Goal: Task Accomplishment & Management: Manage account settings

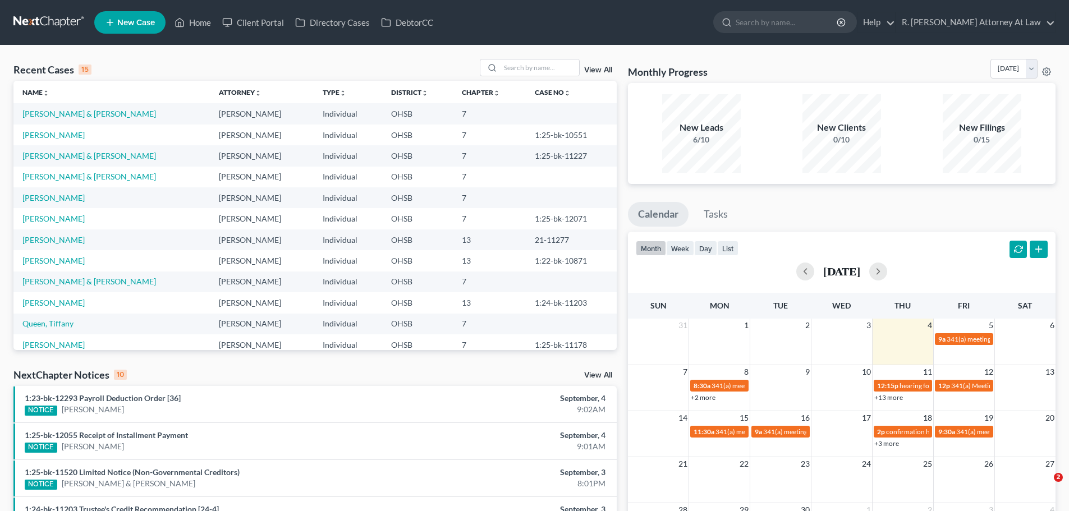
click at [531, 56] on div "Recent Cases 15 View All Name unfold_more expand_more expand_less Attorney unfo…" at bounding box center [534, 416] width 1069 height 742
click at [534, 59] on div at bounding box center [530, 67] width 100 height 17
click at [518, 67] on input "search" at bounding box center [539, 67] width 79 height 16
type input "[PERSON_NAME]"
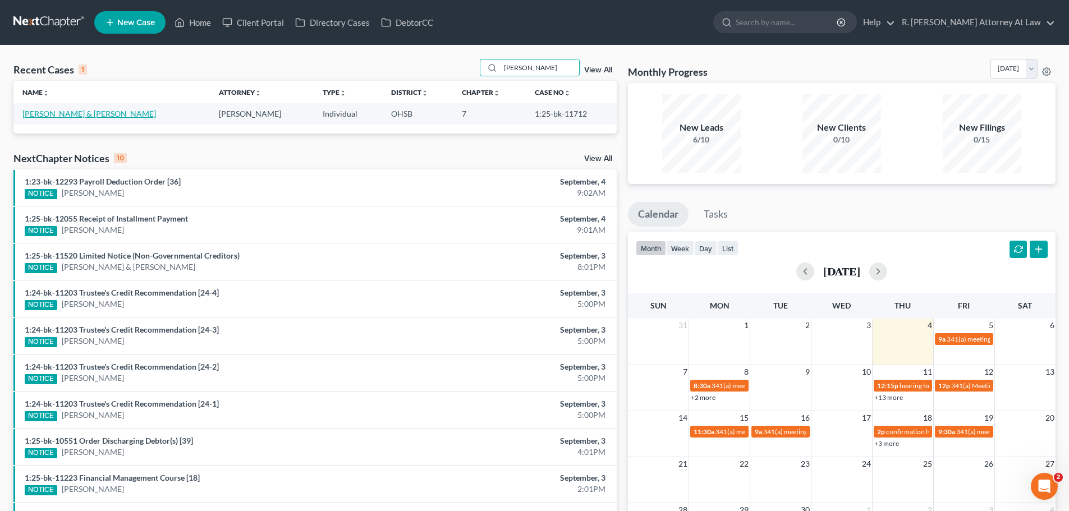
click at [81, 113] on link "[PERSON_NAME] & [PERSON_NAME]" at bounding box center [89, 114] width 134 height 10
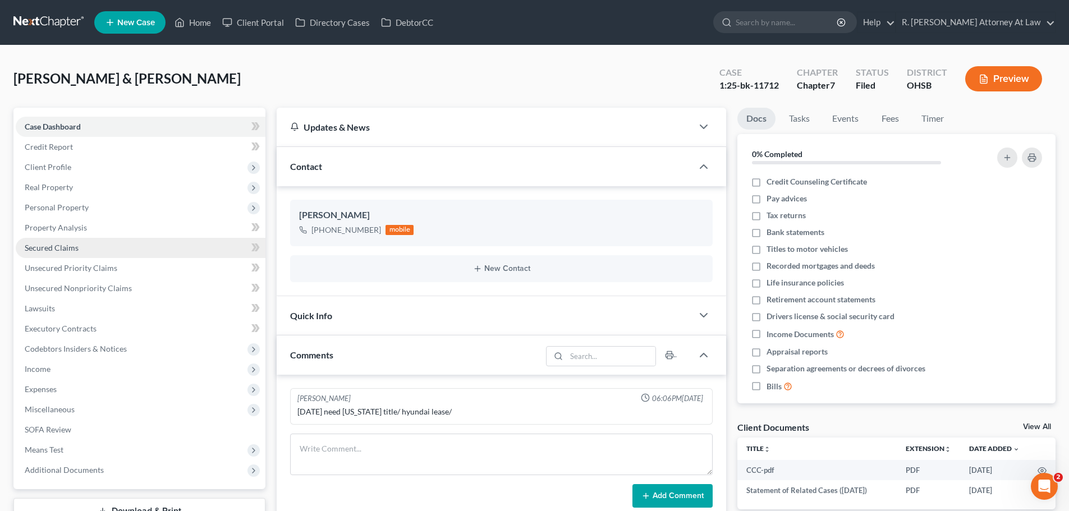
click at [52, 250] on span "Secured Claims" at bounding box center [52, 248] width 54 height 10
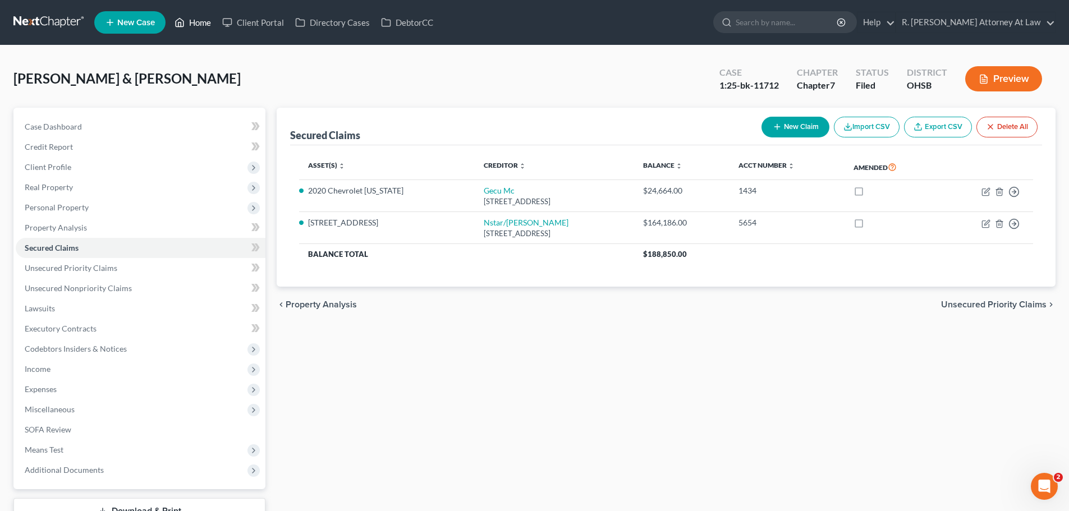
click at [190, 21] on link "Home" at bounding box center [193, 22] width 48 height 20
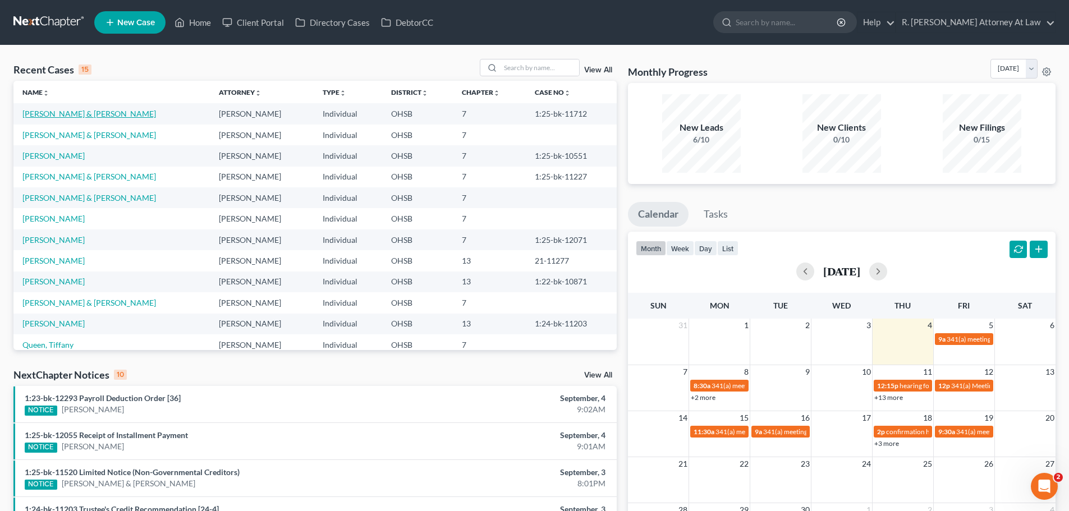
click at [90, 112] on link "[PERSON_NAME] & [PERSON_NAME]" at bounding box center [89, 114] width 134 height 10
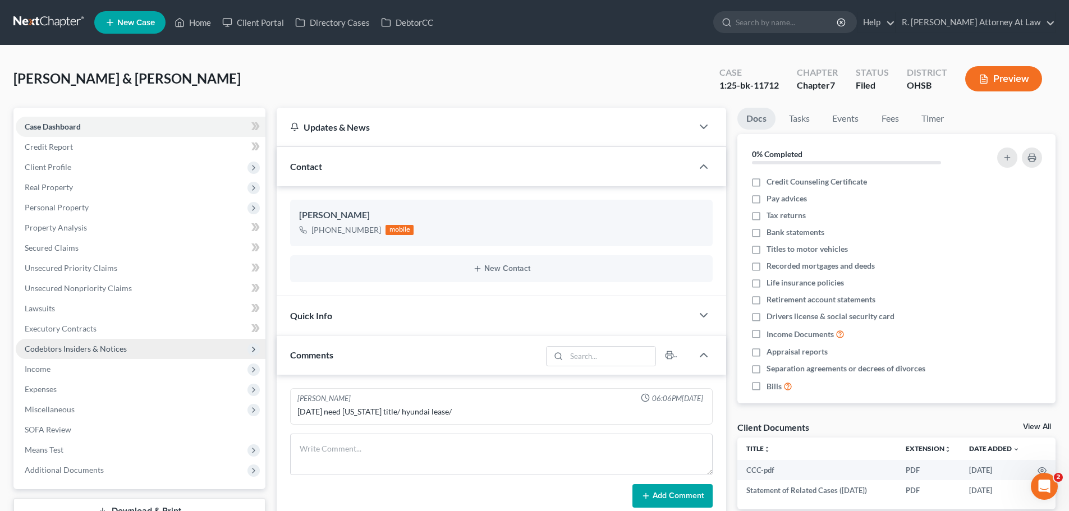
click at [53, 348] on span "Codebtors Insiders & Notices" at bounding box center [76, 349] width 102 height 10
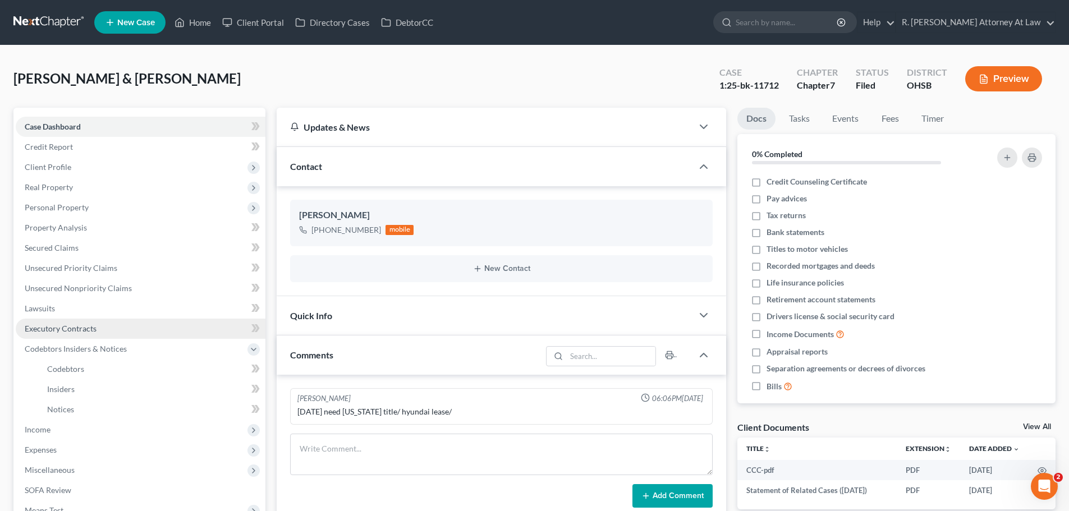
click at [68, 332] on span "Executory Contracts" at bounding box center [61, 329] width 72 height 10
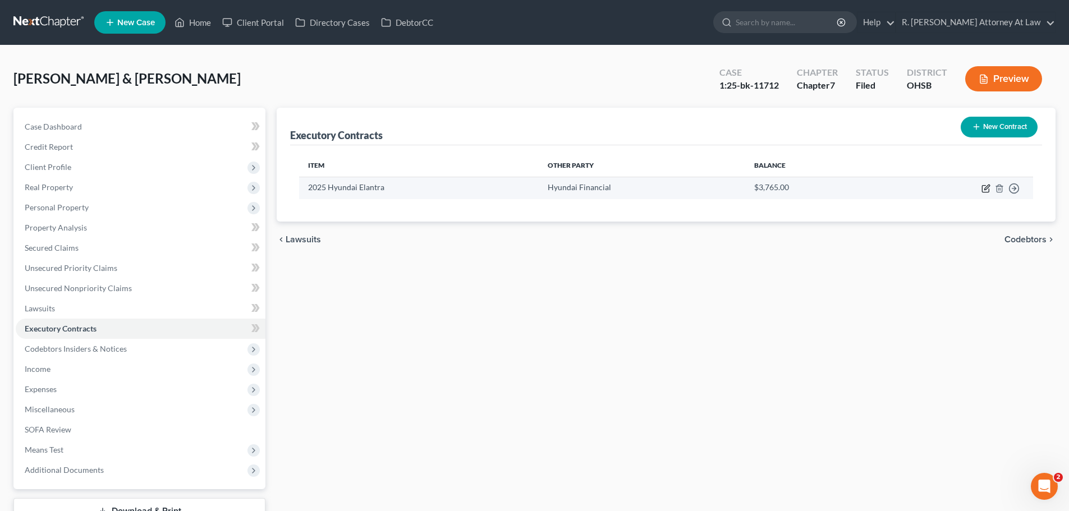
click at [985, 189] on icon "button" at bounding box center [986, 187] width 5 height 5
select select "3"
select select "4"
select select "1"
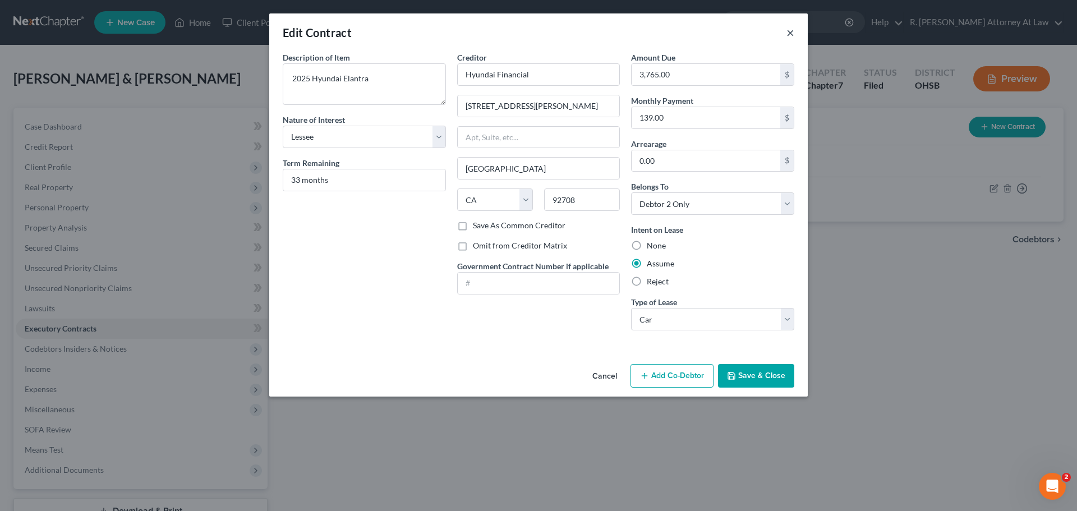
click at [792, 34] on button "×" at bounding box center [791, 32] width 8 height 13
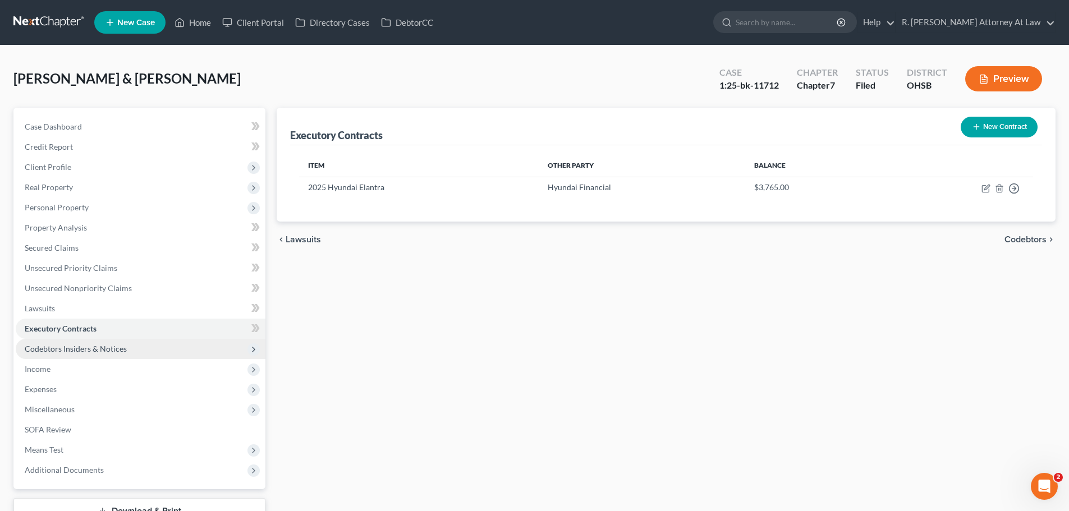
click at [56, 346] on span "Codebtors Insiders & Notices" at bounding box center [76, 349] width 102 height 10
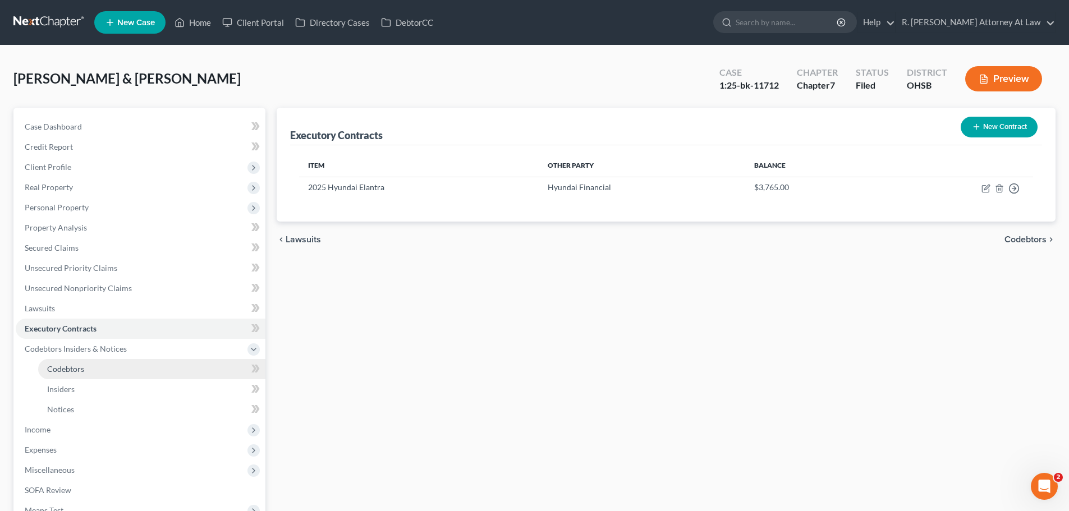
click at [67, 365] on span "Codebtors" at bounding box center [65, 369] width 37 height 10
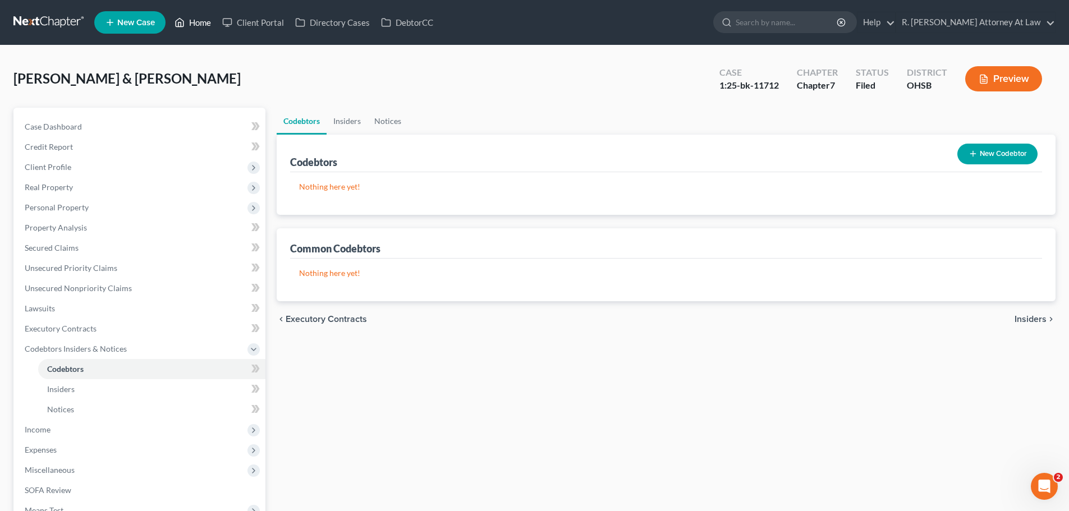
click at [194, 20] on link "Home" at bounding box center [193, 22] width 48 height 20
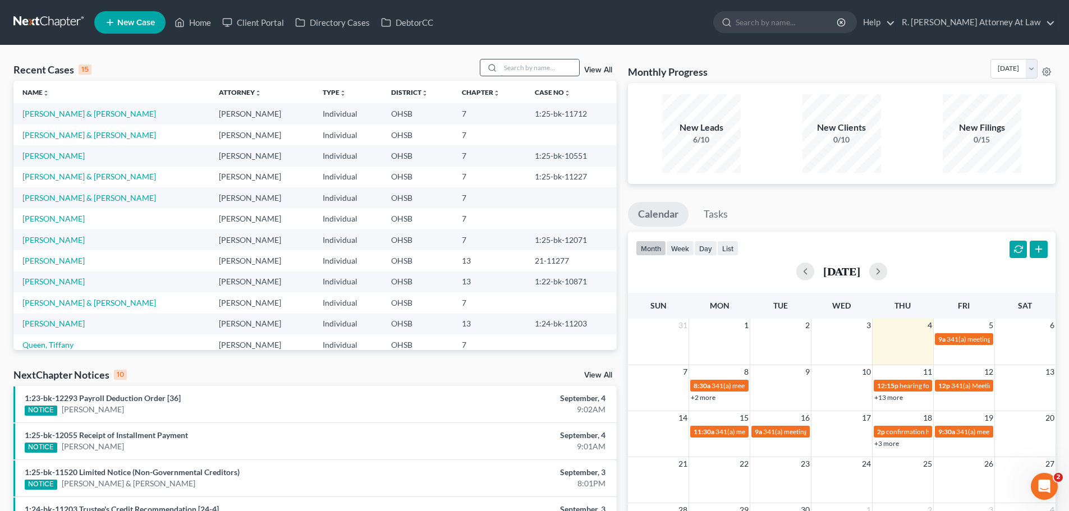
drag, startPoint x: 503, startPoint y: 75, endPoint x: 509, endPoint y: 72, distance: 6.6
click at [504, 74] on input "search" at bounding box center [539, 67] width 79 height 16
type input "[GEOGRAPHIC_DATA]"
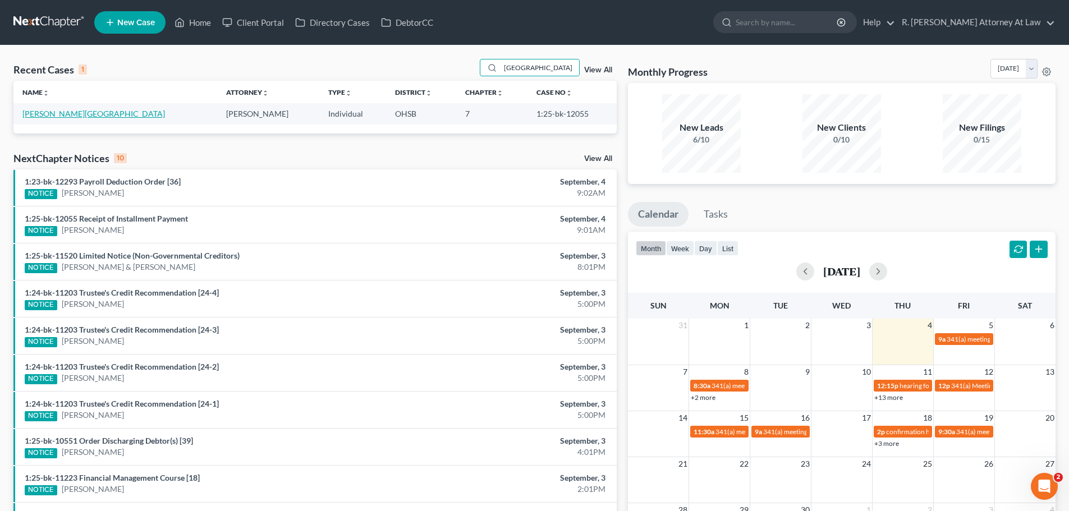
click at [65, 113] on link "[PERSON_NAME][GEOGRAPHIC_DATA]" at bounding box center [93, 114] width 143 height 10
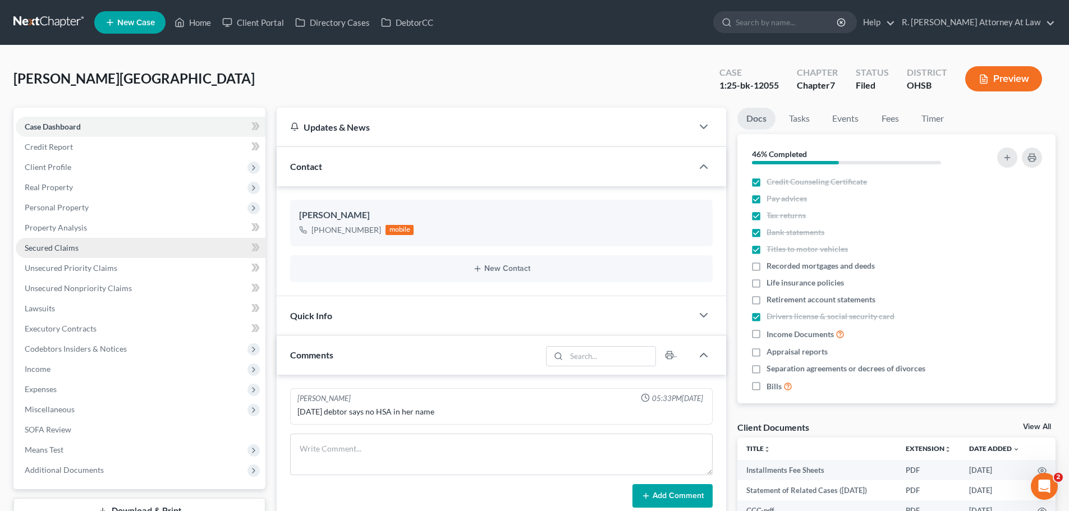
click at [54, 239] on link "Secured Claims" at bounding box center [141, 248] width 250 height 20
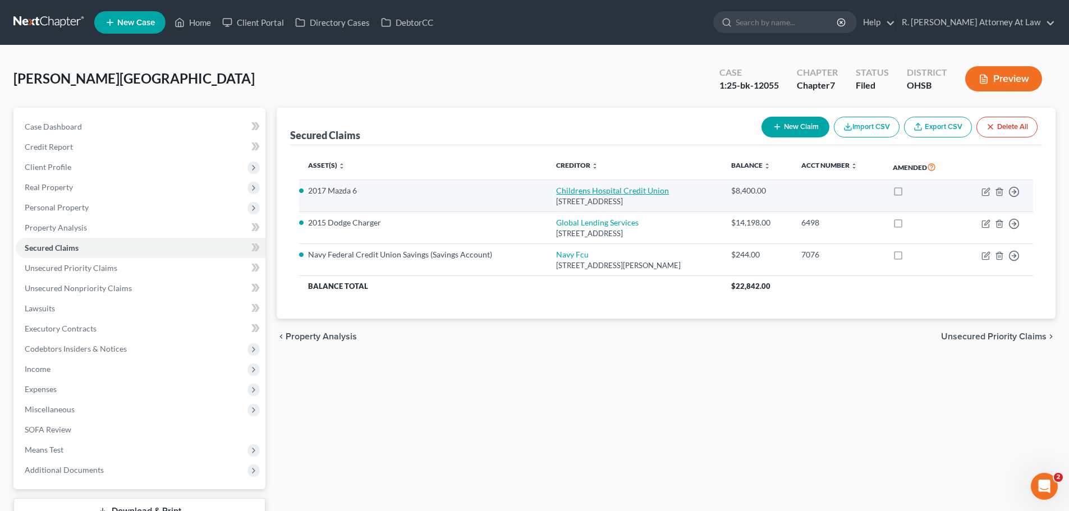
click at [570, 194] on link "Childrens Hospital Credit Union" at bounding box center [612, 191] width 113 height 10
select select "36"
select select "2"
select select "0"
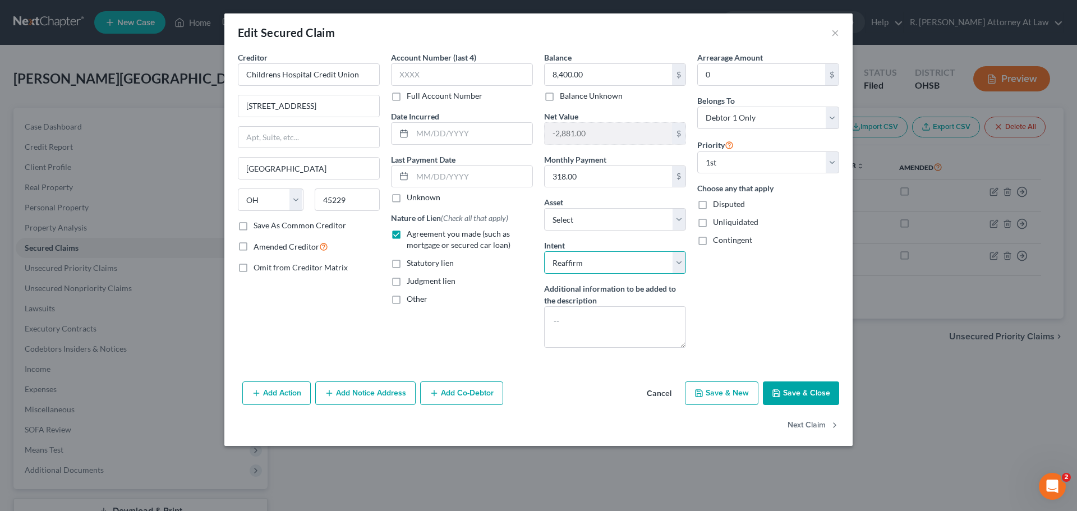
click at [584, 268] on select "Select Surrender Redeem Reaffirm Avoid Other" at bounding box center [615, 262] width 142 height 22
select select "0"
click at [544, 251] on select "Select Surrender Redeem Reaffirm Avoid Other" at bounding box center [615, 262] width 142 height 22
click at [818, 392] on button "Save & Close" at bounding box center [801, 394] width 76 height 24
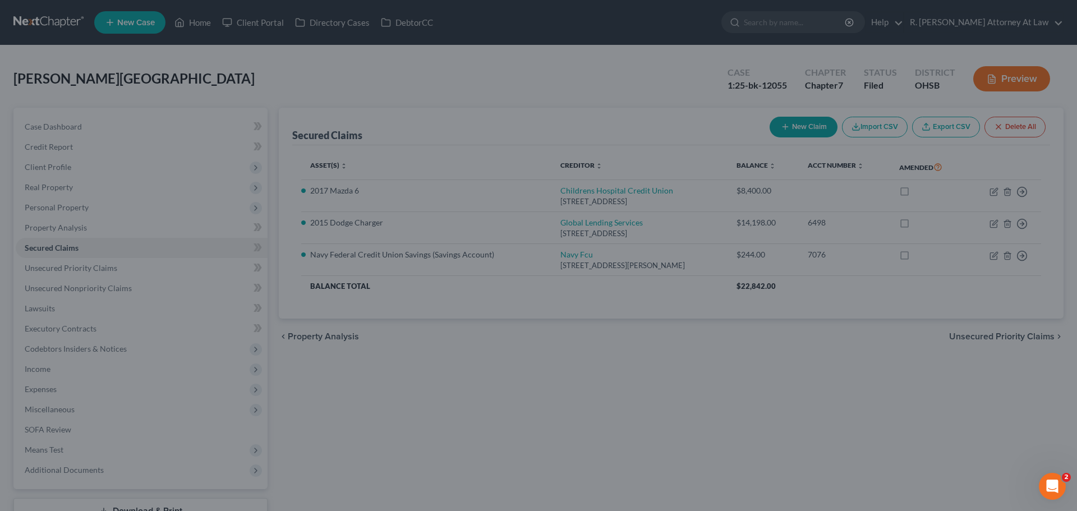
select select "7"
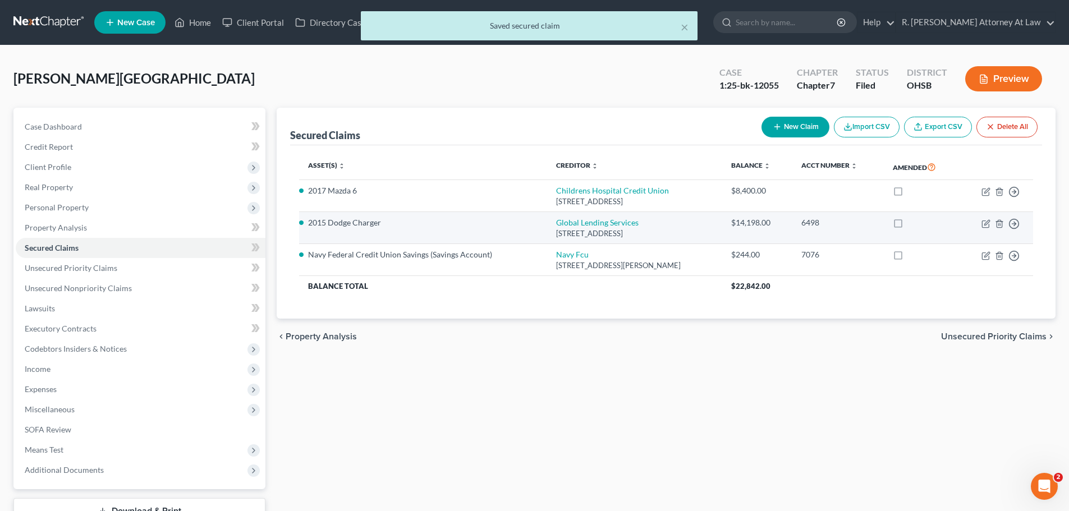
click at [908, 226] on label at bounding box center [908, 226] width 0 height 0
click at [913, 224] on input "checkbox" at bounding box center [916, 220] width 7 height 7
checkbox input "true"
click at [609, 223] on link "Global Lending Services" at bounding box center [597, 223] width 82 height 10
select select "42"
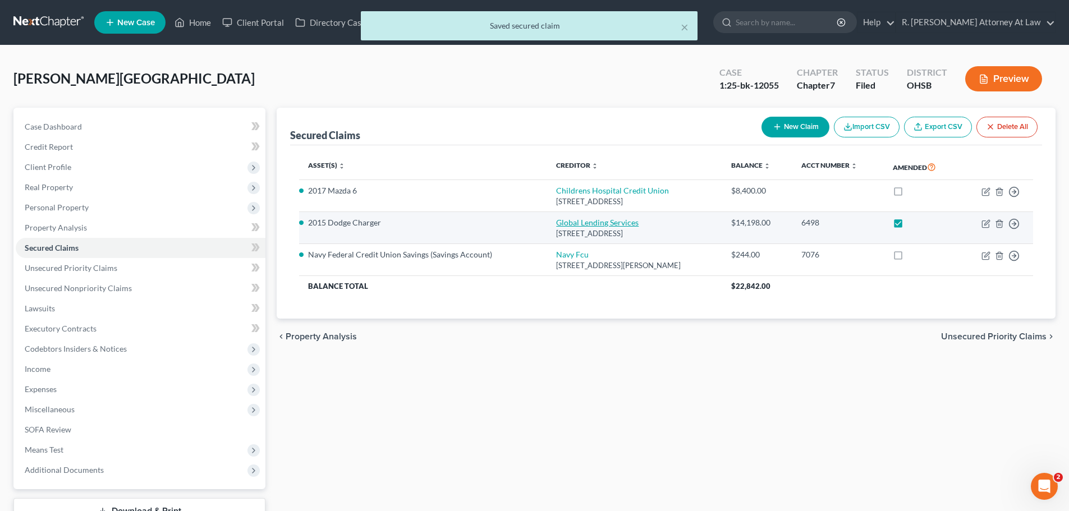
select select "0"
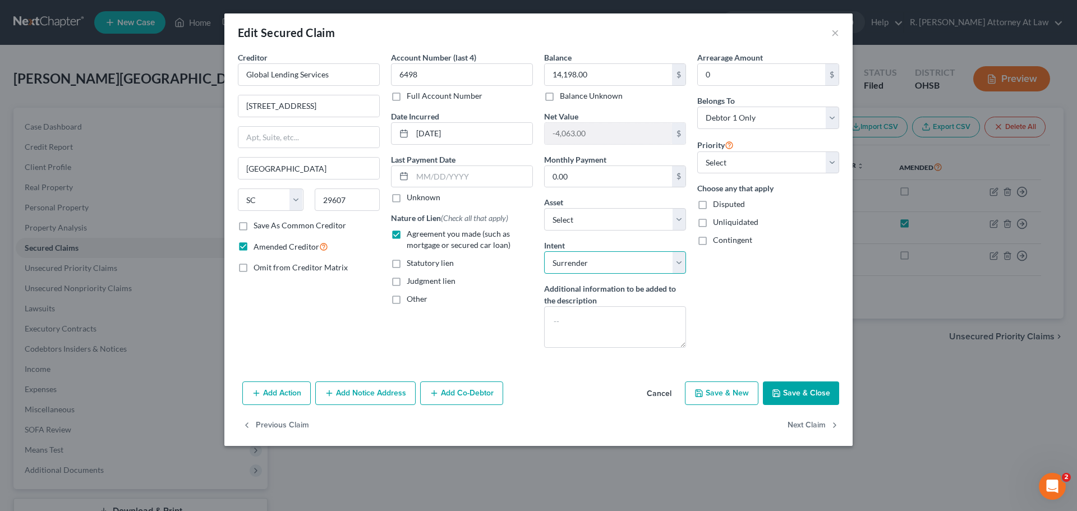
click at [595, 267] on select "Select Surrender Redeem Reaffirm Avoid Other" at bounding box center [615, 262] width 142 height 22
click at [810, 271] on div "Arrearage Amount 0 $ Belongs To * Select Debtor 1 Only Debtor 2 Only Debtor 1 A…" at bounding box center [768, 204] width 153 height 305
click at [838, 33] on button "×" at bounding box center [836, 32] width 8 height 13
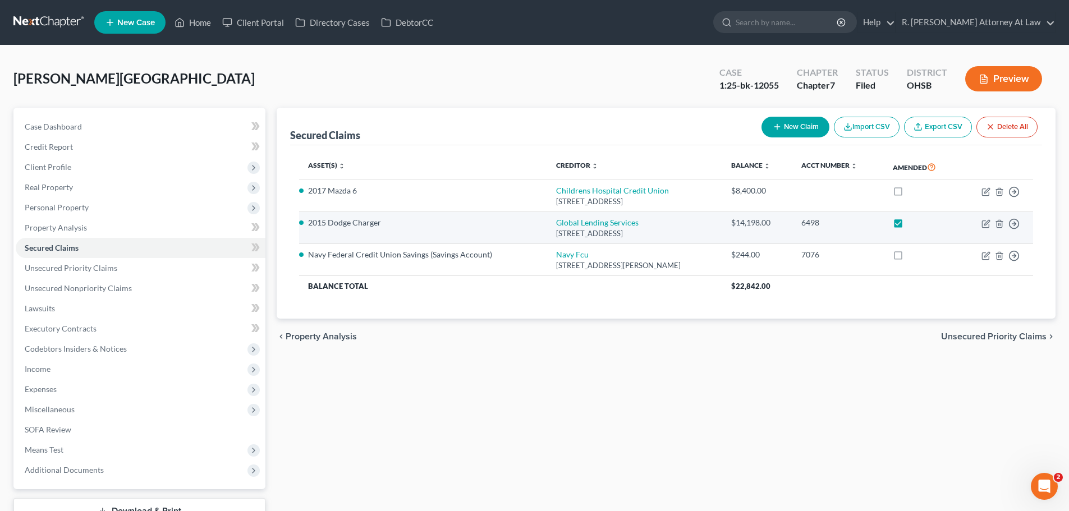
click at [908, 226] on label at bounding box center [908, 226] width 0 height 0
click at [913, 222] on input "checkbox" at bounding box center [916, 220] width 7 height 7
checkbox input "false"
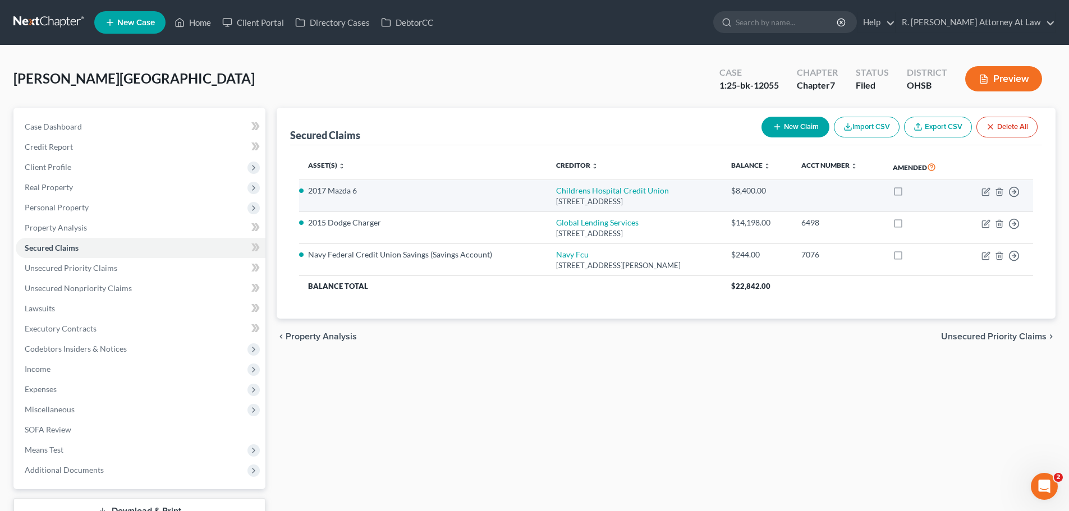
click at [908, 194] on label at bounding box center [908, 194] width 0 height 0
click at [913, 188] on input "checkbox" at bounding box center [916, 188] width 7 height 7
checkbox input "true"
click at [586, 191] on link "Childrens Hospital Credit Union" at bounding box center [612, 191] width 113 height 10
select select "36"
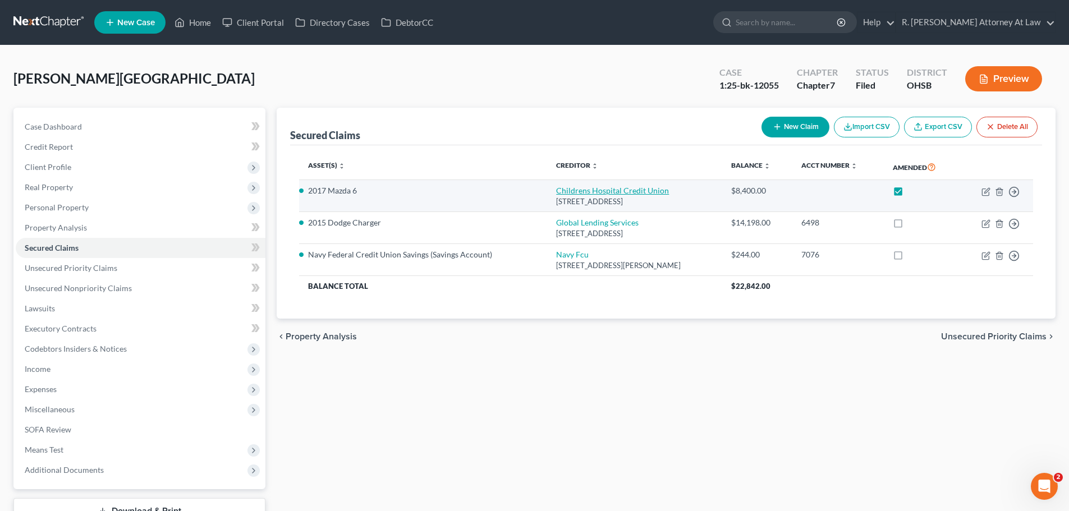
select select "0"
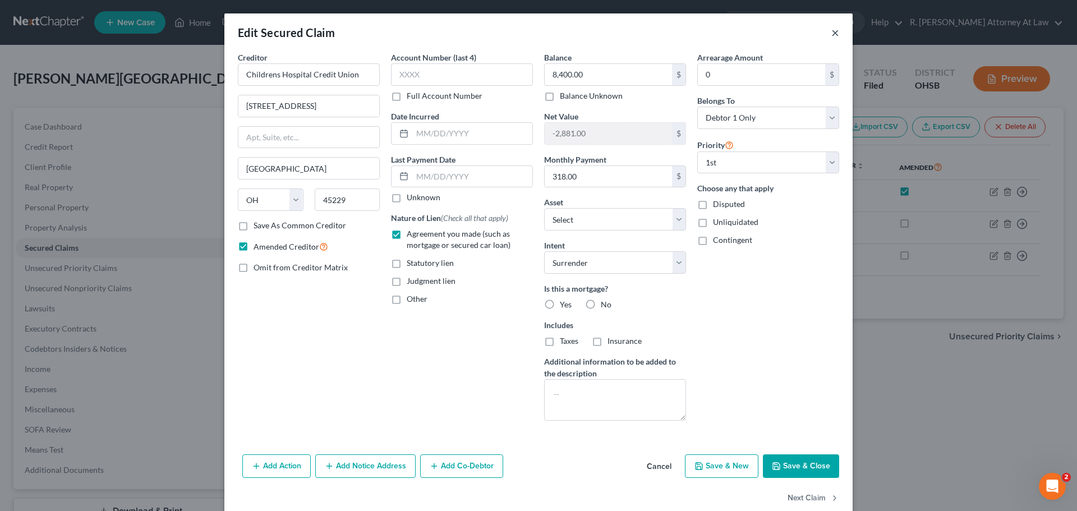
click at [832, 32] on button "×" at bounding box center [836, 32] width 8 height 13
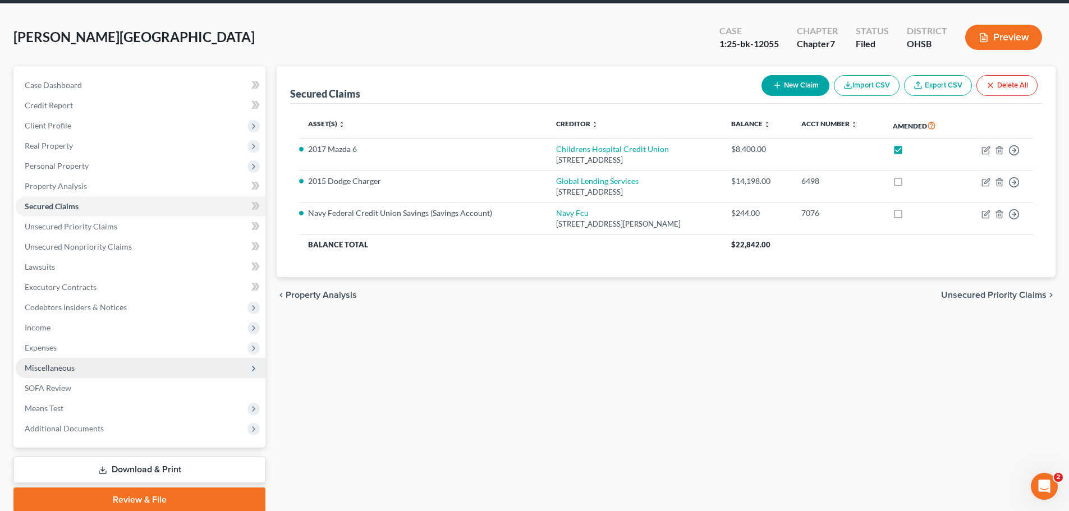
scroll to position [85, 0]
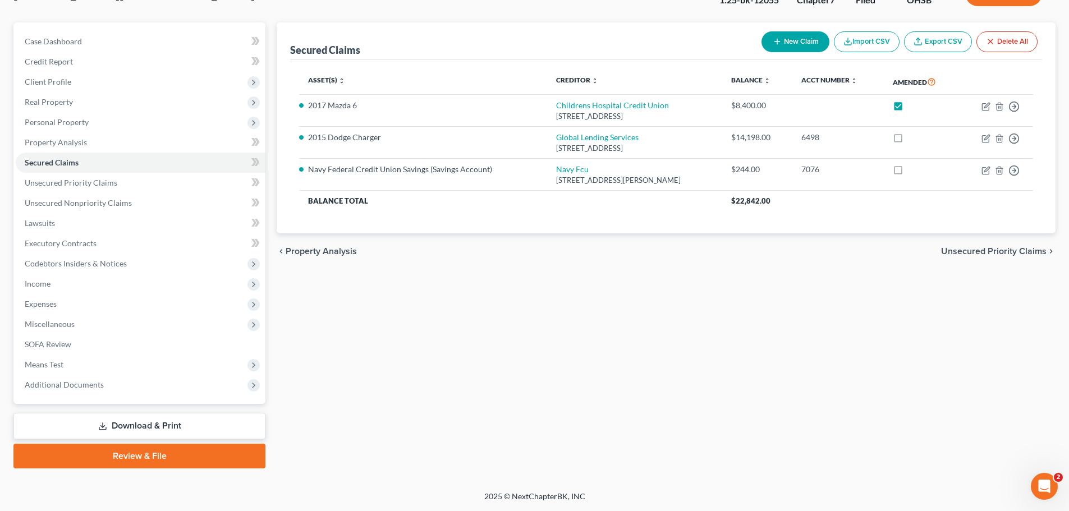
click at [149, 429] on link "Download & Print" at bounding box center [139, 426] width 252 height 26
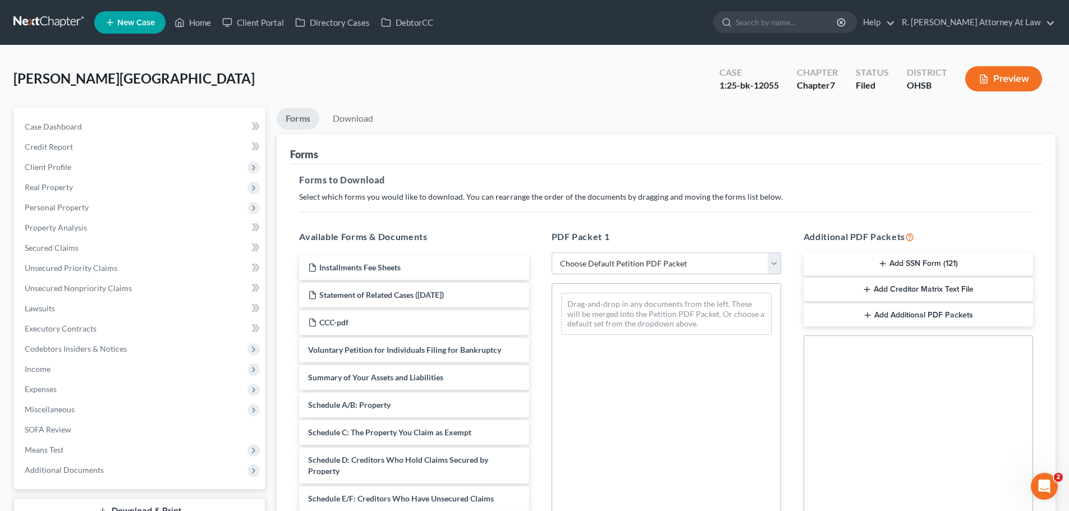
click at [627, 261] on select "Choose Default Petition PDF Packet Complete Bankruptcy Petition (all forms and …" at bounding box center [666, 263] width 229 height 22
select select "2"
click at [552, 252] on select "Choose Default Petition PDF Packet Complete Bankruptcy Petition (all forms and …" at bounding box center [666, 263] width 229 height 22
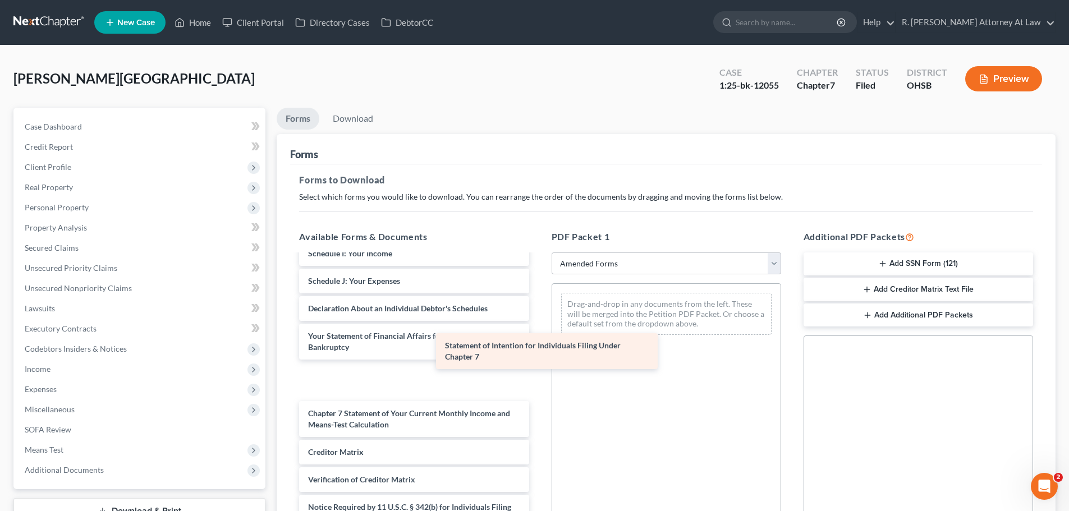
scroll to position [206, 0]
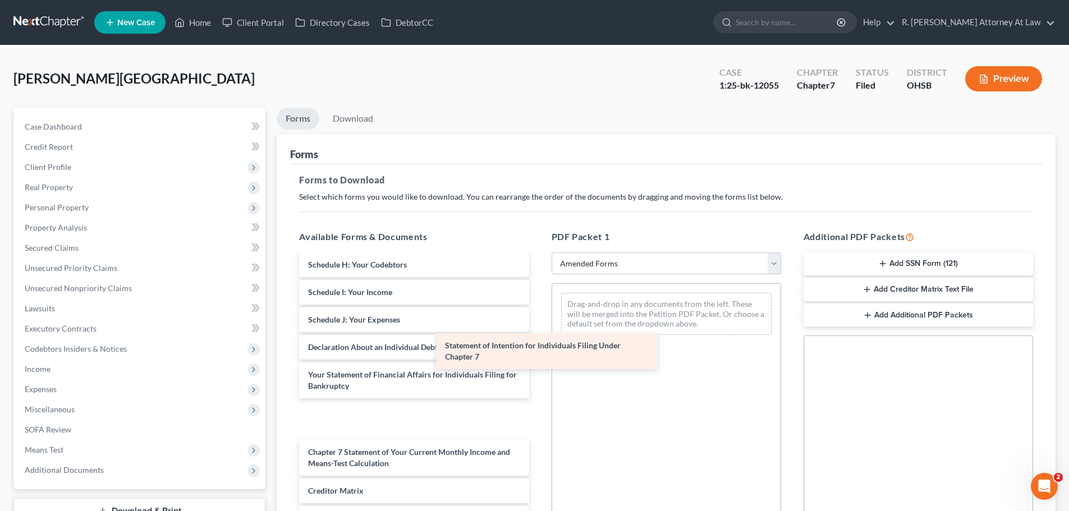
drag, startPoint x: 388, startPoint y: 382, endPoint x: 641, endPoint y: 324, distance: 259.7
click at [538, 324] on div "Statement of Intention for Individuals Filing Under Chapter 7 Voluntary Petitio…" at bounding box center [413, 323] width 247 height 548
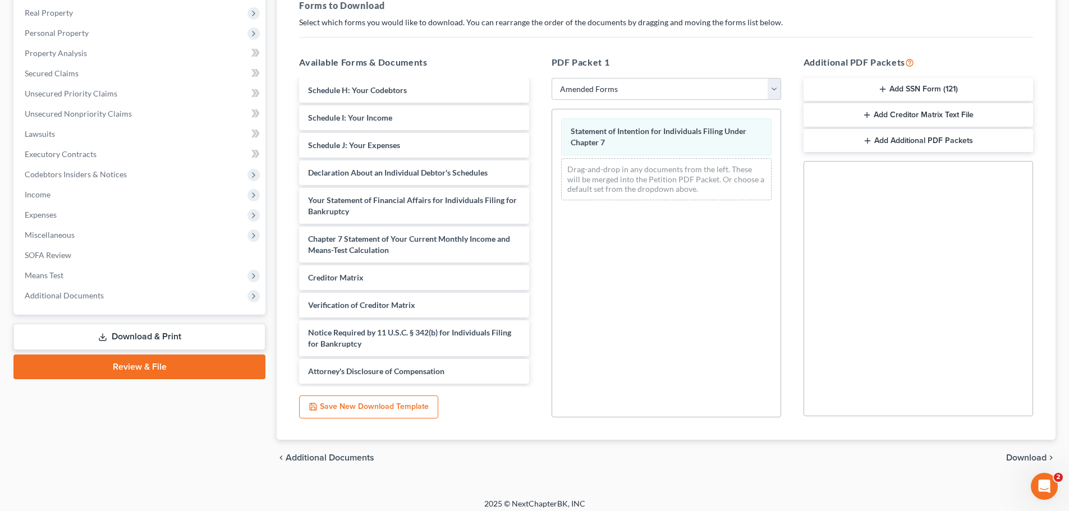
scroll to position [182, 0]
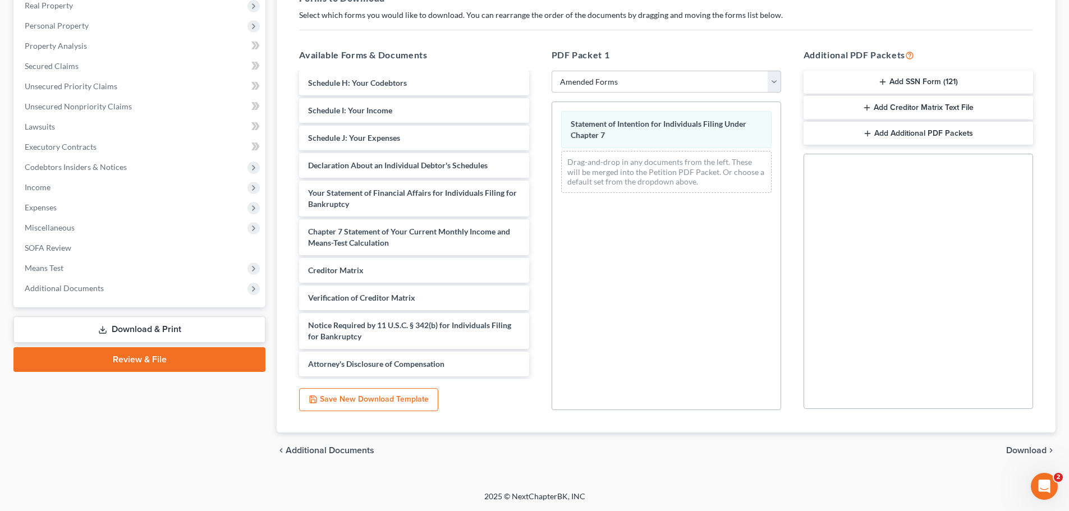
click at [1014, 457] on div "chevron_left Additional Documents Download chevron_right" at bounding box center [666, 451] width 779 height 36
click at [1013, 452] on span "Download" at bounding box center [1026, 450] width 40 height 9
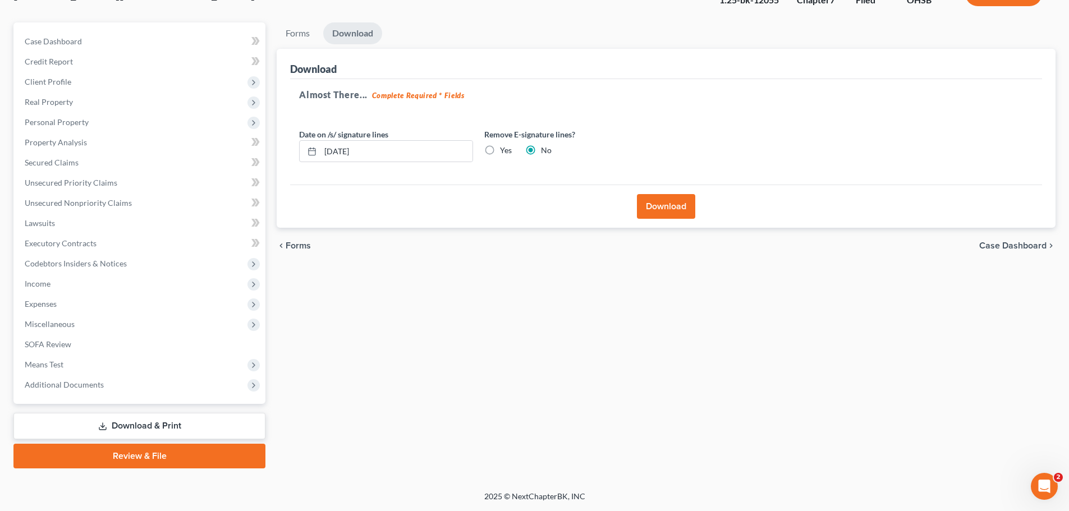
click at [658, 208] on button "Download" at bounding box center [666, 206] width 58 height 25
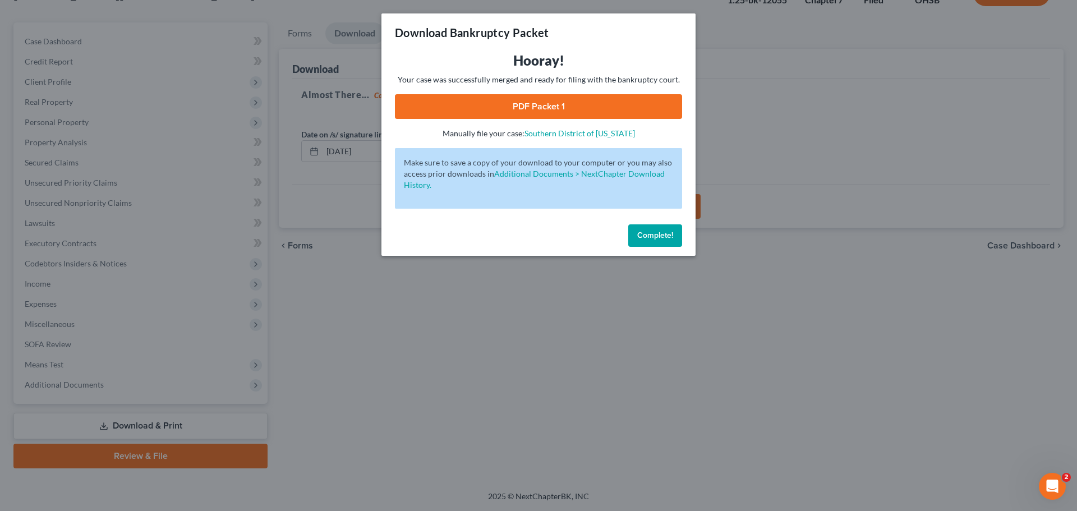
click at [553, 104] on link "PDF Packet 1" at bounding box center [538, 106] width 287 height 25
click at [650, 231] on span "Complete!" at bounding box center [655, 236] width 36 height 10
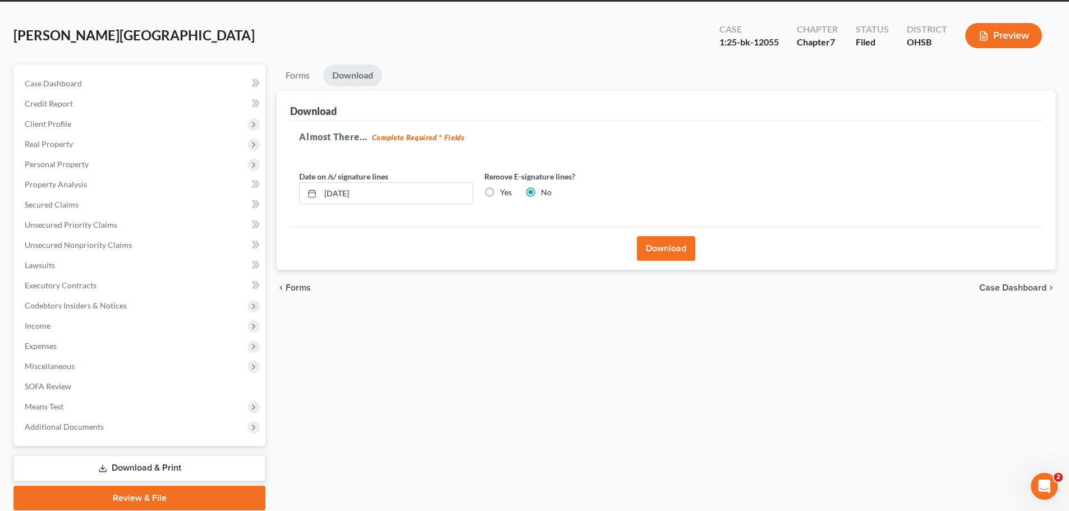
scroll to position [0, 0]
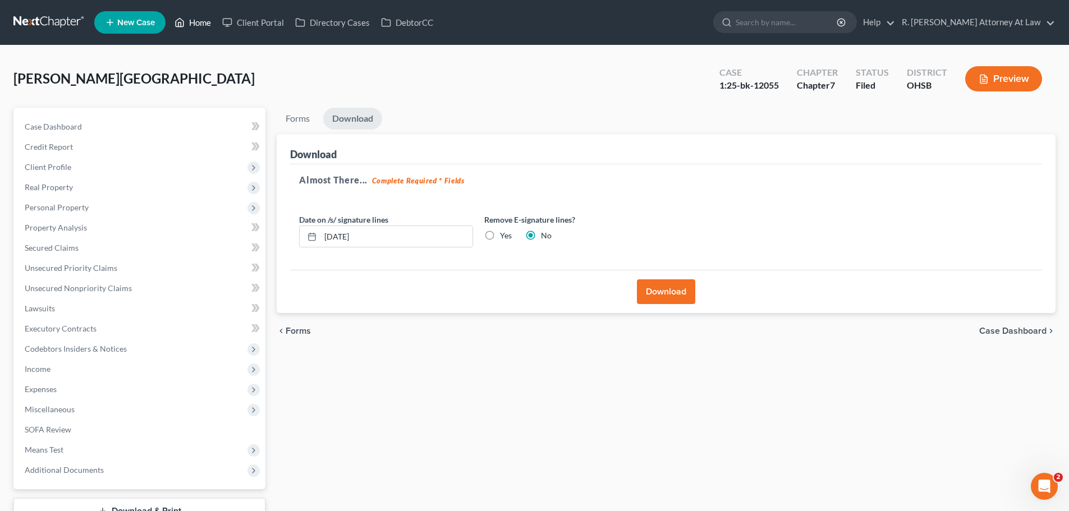
click at [200, 19] on link "Home" at bounding box center [193, 22] width 48 height 20
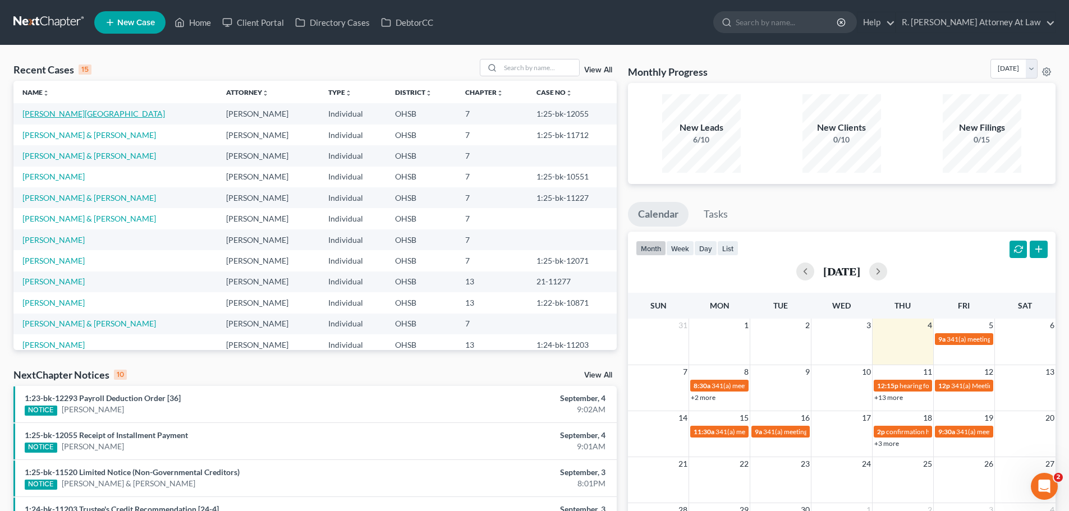
click at [31, 117] on link "[PERSON_NAME][GEOGRAPHIC_DATA]" at bounding box center [93, 114] width 143 height 10
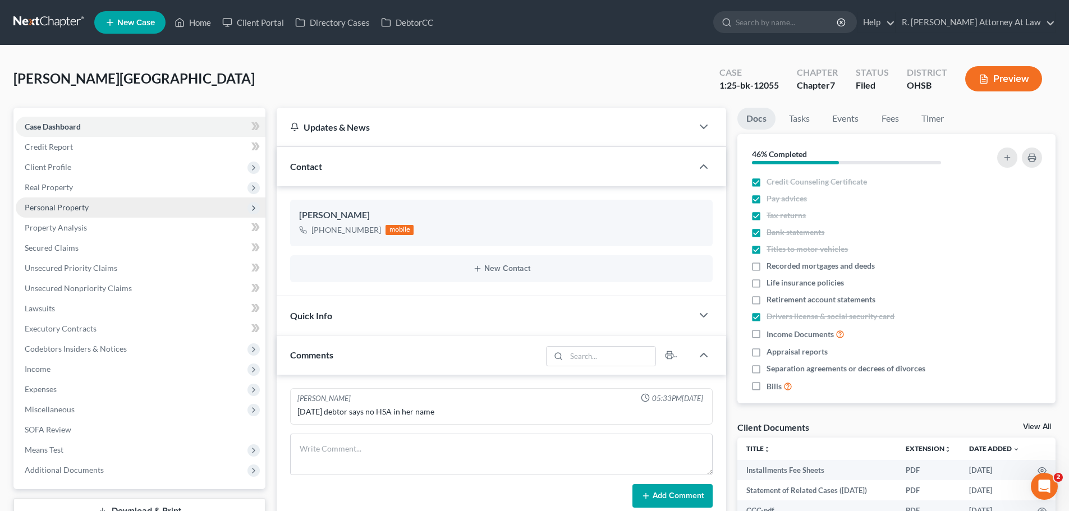
click at [39, 211] on span "Personal Property" at bounding box center [57, 208] width 64 height 10
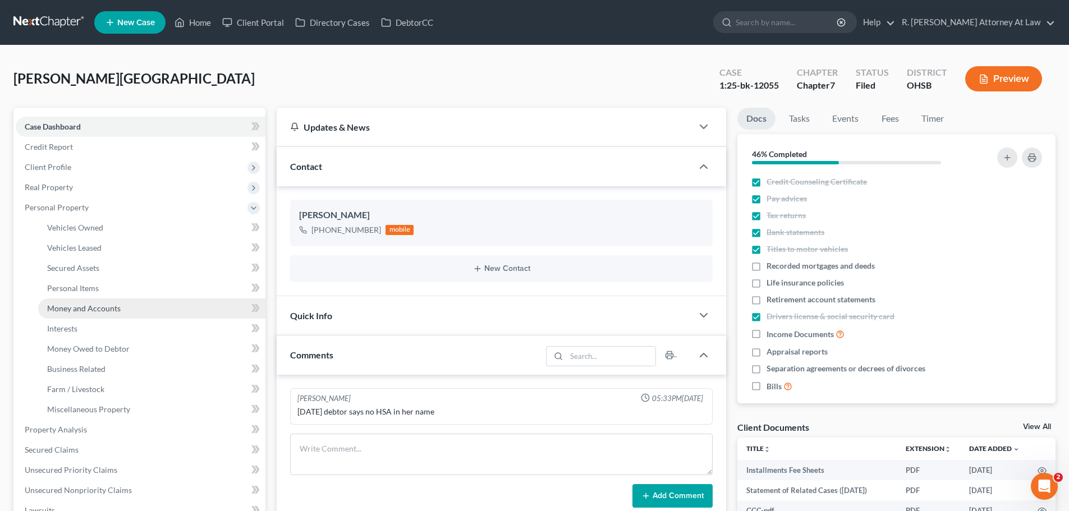
drag, startPoint x: 91, startPoint y: 310, endPoint x: 99, endPoint y: 304, distance: 10.8
click at [90, 311] on span "Money and Accounts" at bounding box center [84, 309] width 74 height 10
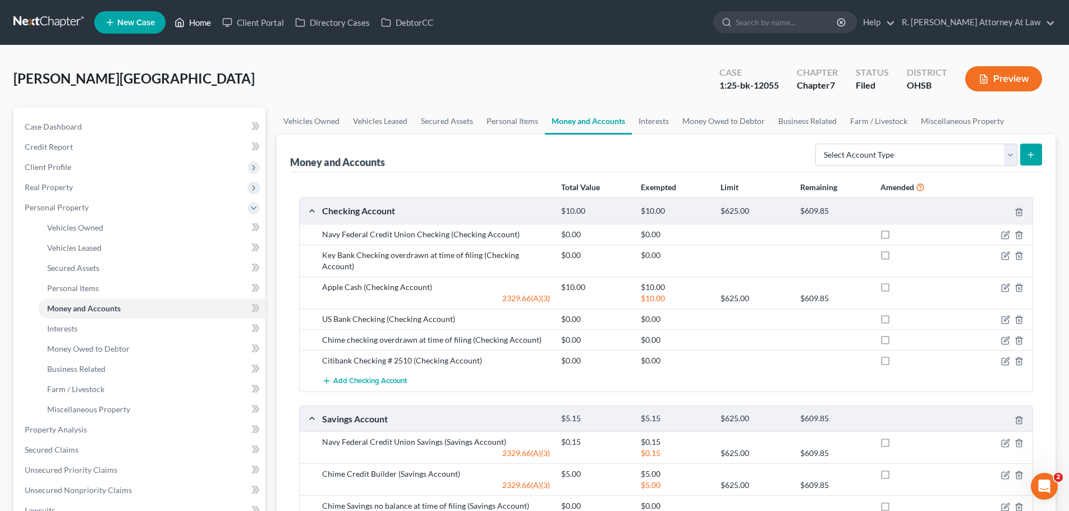
click at [194, 23] on link "Home" at bounding box center [193, 22] width 48 height 20
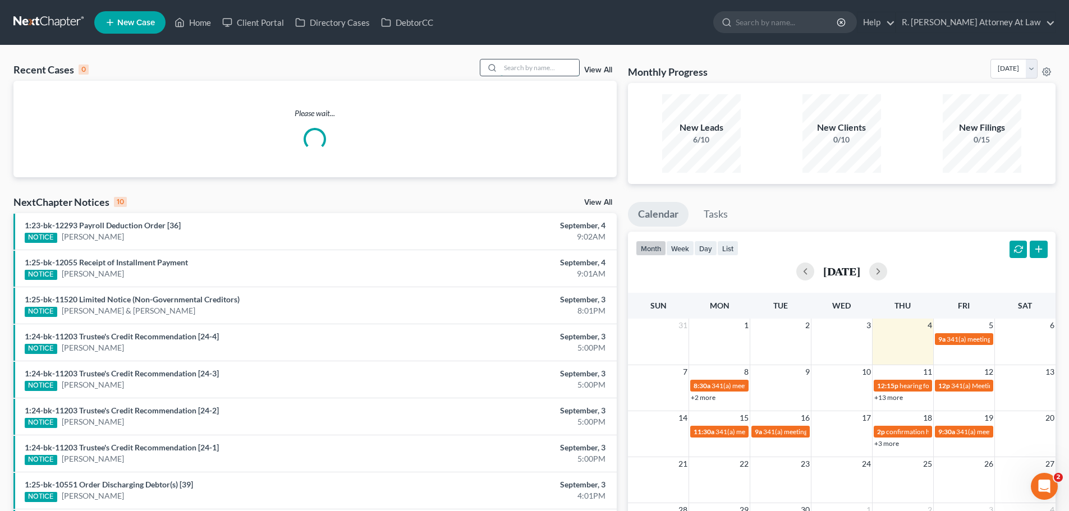
click at [509, 69] on input "search" at bounding box center [539, 67] width 79 height 16
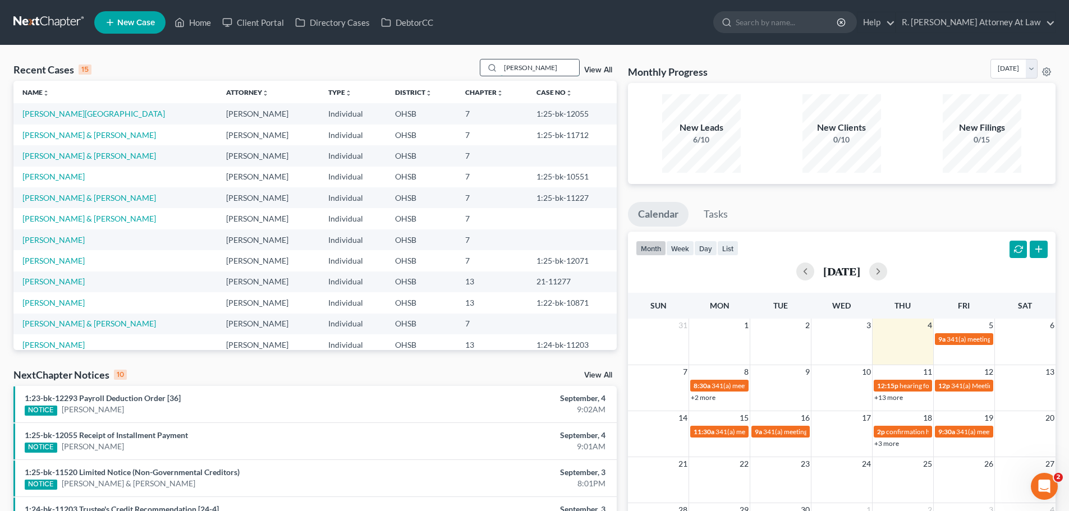
type input "[PERSON_NAME]"
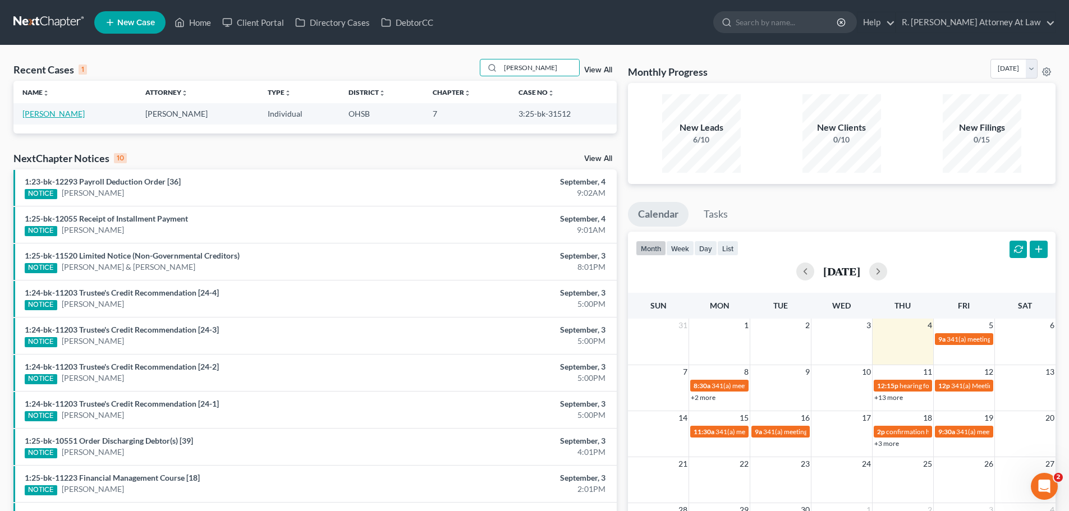
click at [35, 110] on link "[PERSON_NAME]" at bounding box center [53, 114] width 62 height 10
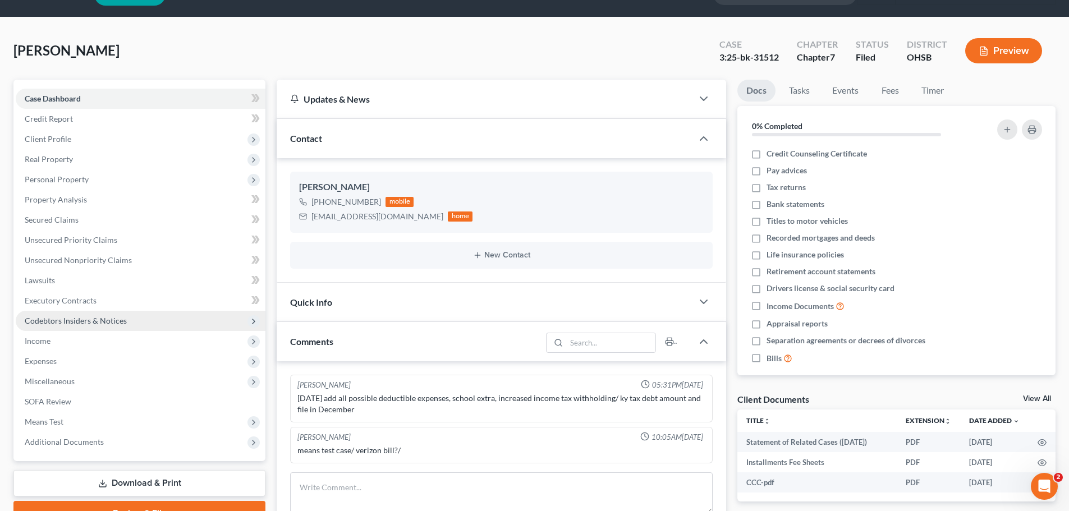
scroll to position [56, 0]
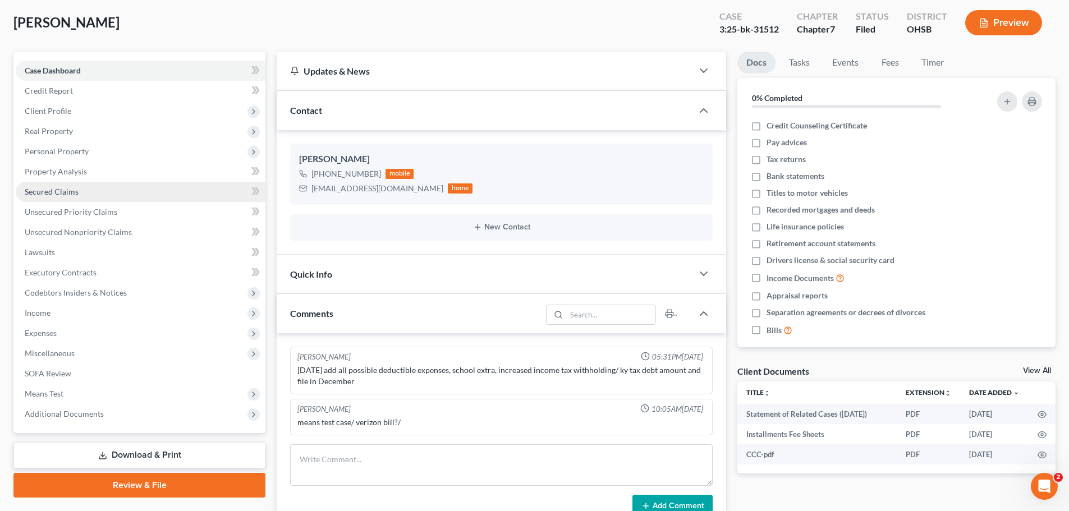
click at [43, 195] on span "Secured Claims" at bounding box center [52, 192] width 54 height 10
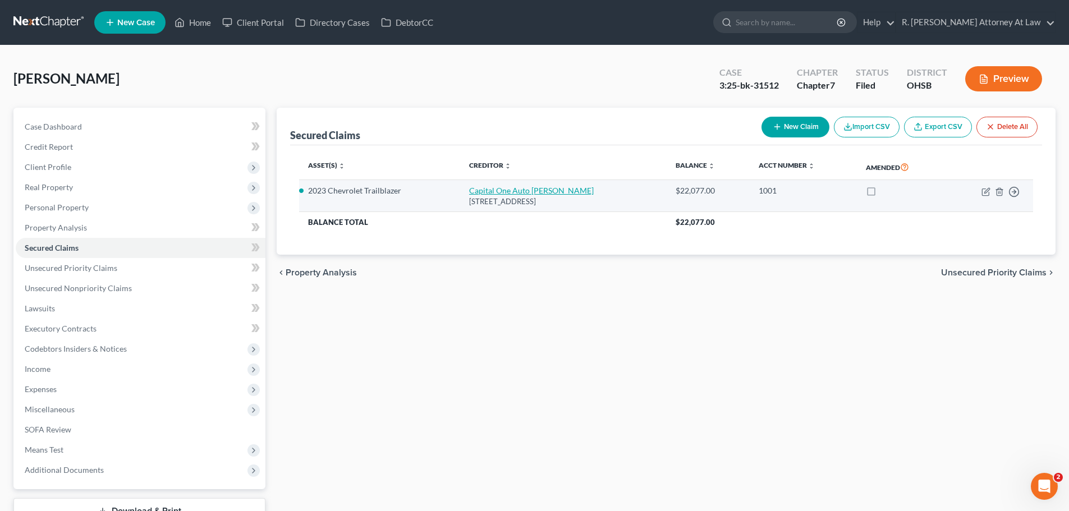
click at [495, 189] on link "Capital One Auto [PERSON_NAME]" at bounding box center [531, 191] width 125 height 10
select select "45"
select select "11"
select select "2"
select select "0"
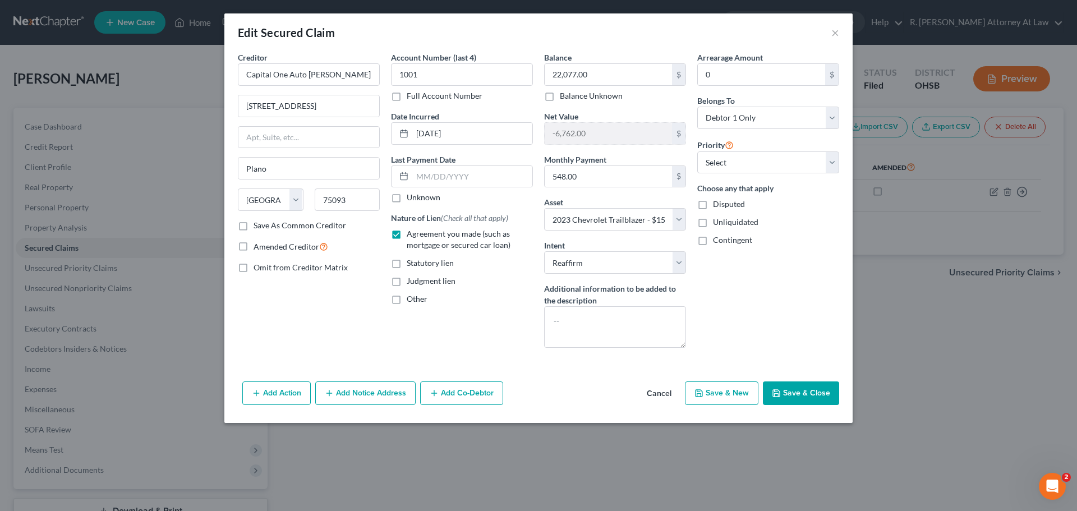
click at [841, 31] on div "Edit Secured Claim ×" at bounding box center [538, 32] width 628 height 38
click at [836, 36] on button "×" at bounding box center [836, 32] width 8 height 13
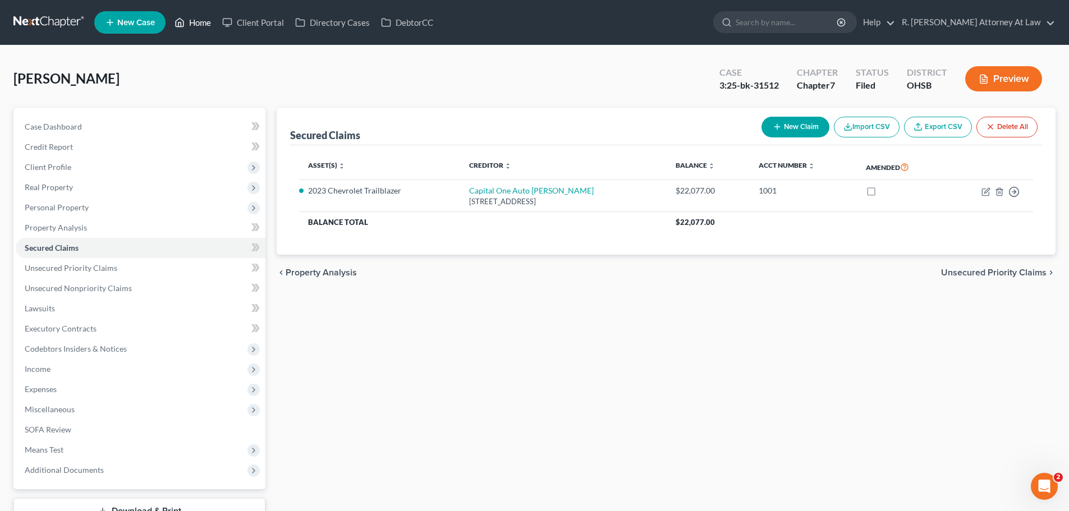
click at [189, 25] on link "Home" at bounding box center [193, 22] width 48 height 20
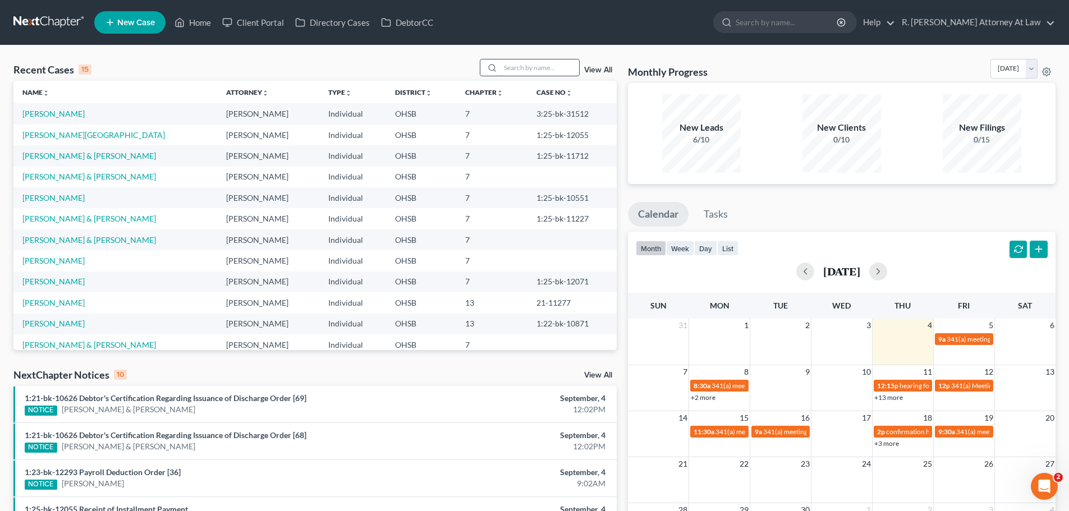
click at [525, 73] on input "search" at bounding box center [539, 67] width 79 height 16
type input "[PERSON_NAME]"
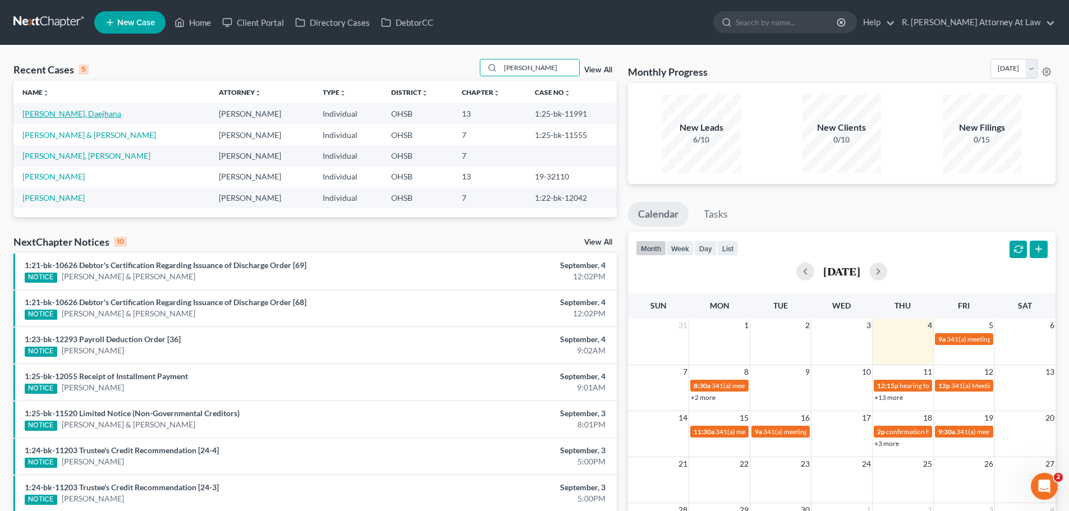
click at [61, 114] on link "[PERSON_NAME], Daejhana" at bounding box center [71, 114] width 99 height 10
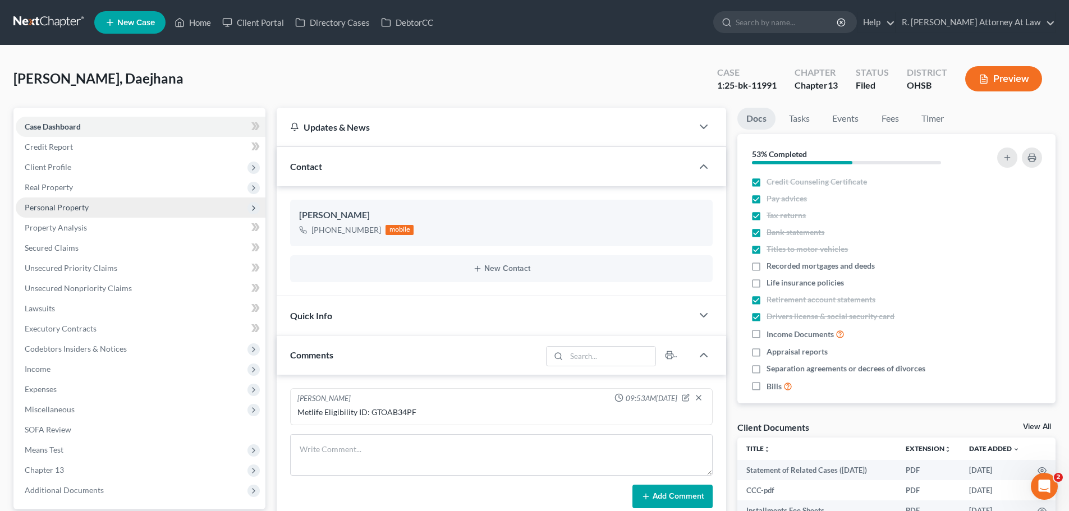
click at [53, 210] on span "Personal Property" at bounding box center [57, 208] width 64 height 10
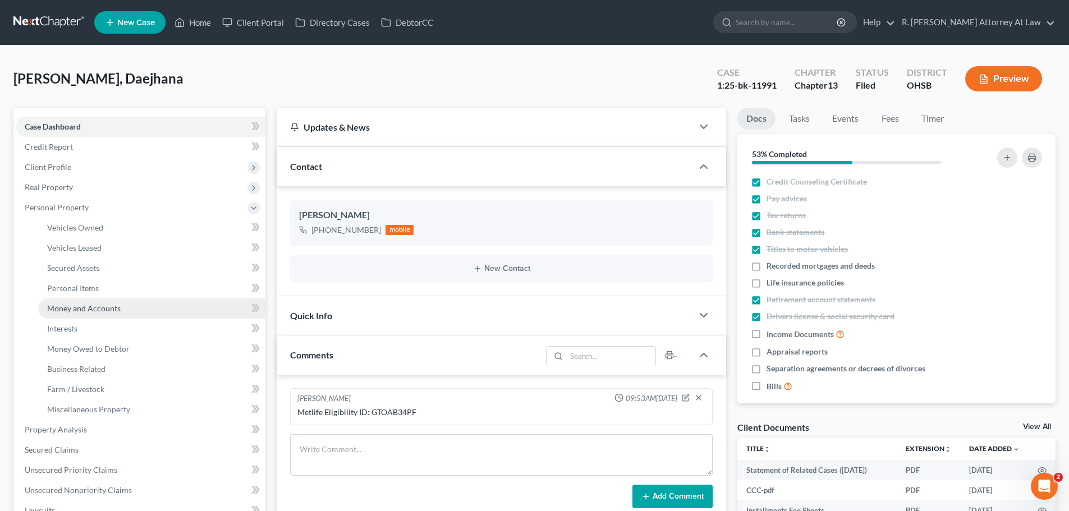
click at [89, 307] on span "Money and Accounts" at bounding box center [84, 309] width 74 height 10
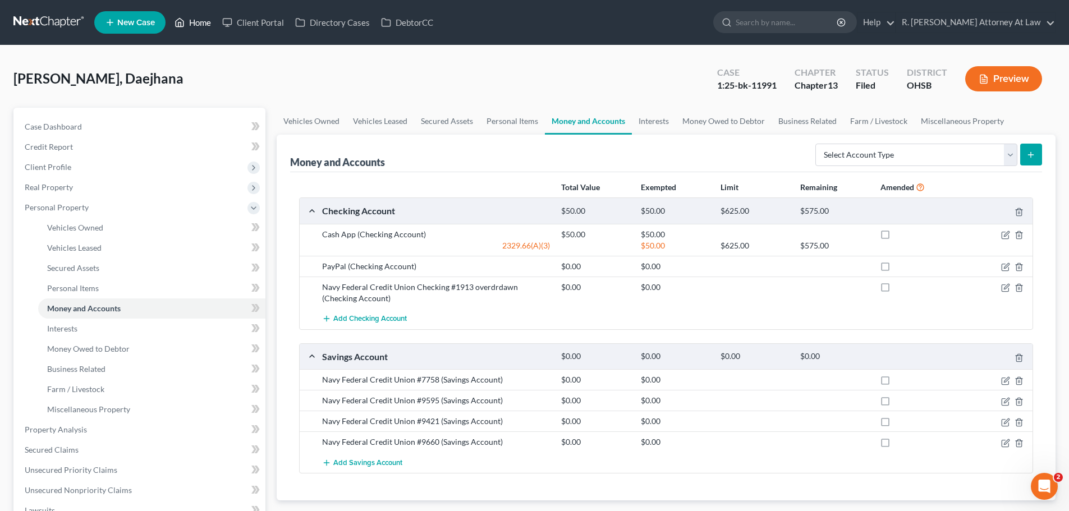
click at [190, 20] on link "Home" at bounding box center [193, 22] width 48 height 20
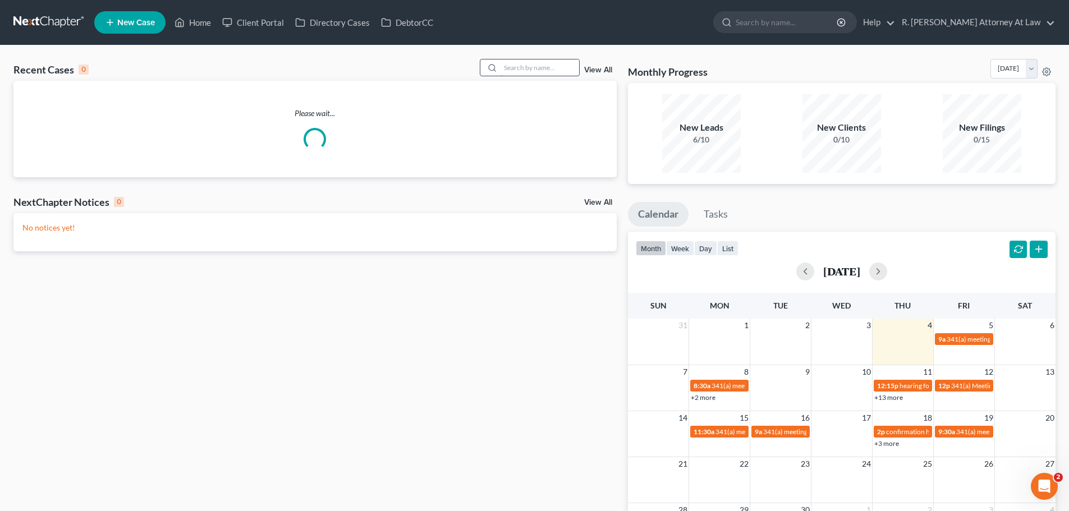
click at [542, 70] on input "search" at bounding box center [539, 67] width 79 height 16
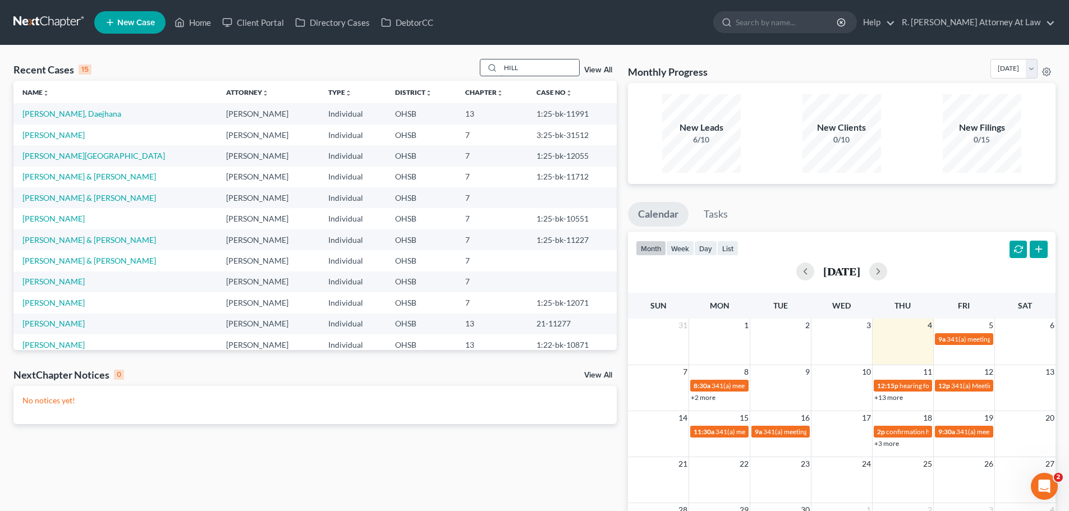
type input "HILL"
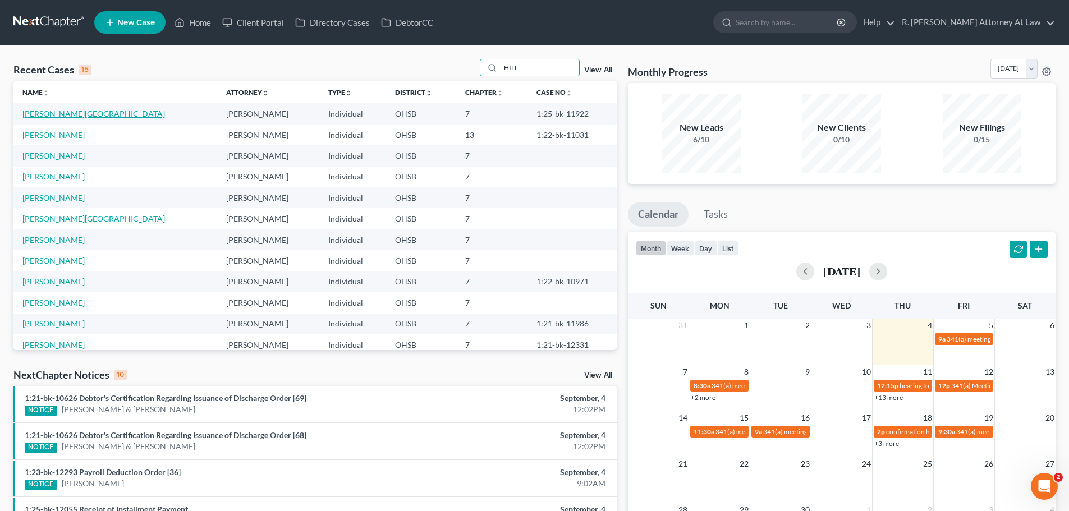
click at [28, 109] on link "[PERSON_NAME][GEOGRAPHIC_DATA]" at bounding box center [93, 114] width 143 height 10
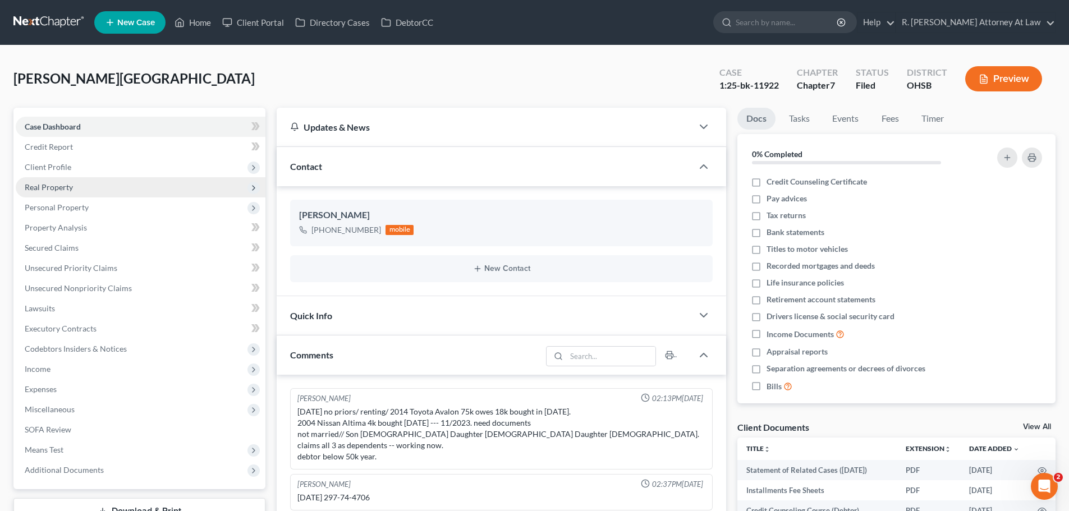
click at [42, 187] on span "Real Property" at bounding box center [49, 187] width 48 height 10
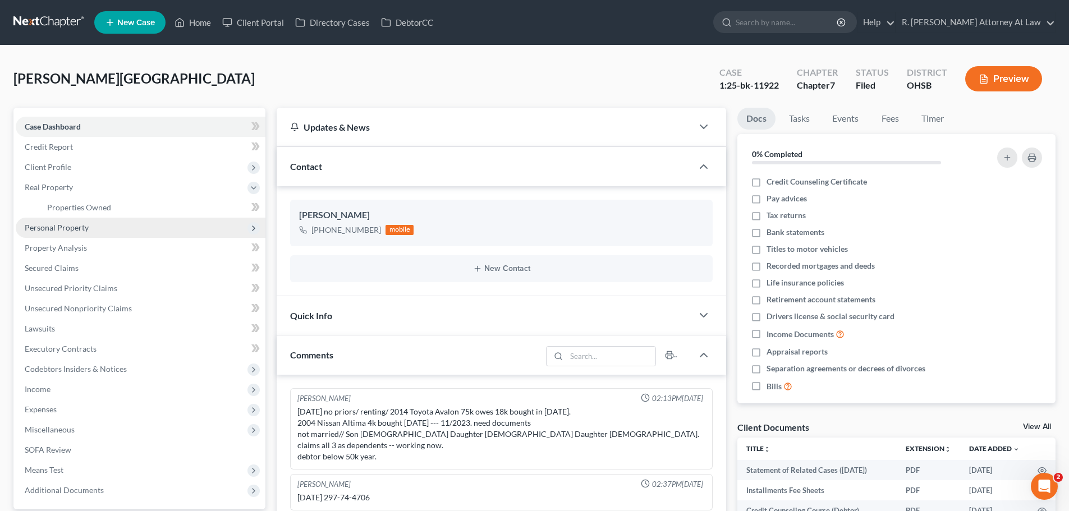
drag, startPoint x: 55, startPoint y: 229, endPoint x: 64, endPoint y: 229, distance: 9.0
click at [56, 229] on span "Personal Property" at bounding box center [57, 228] width 64 height 10
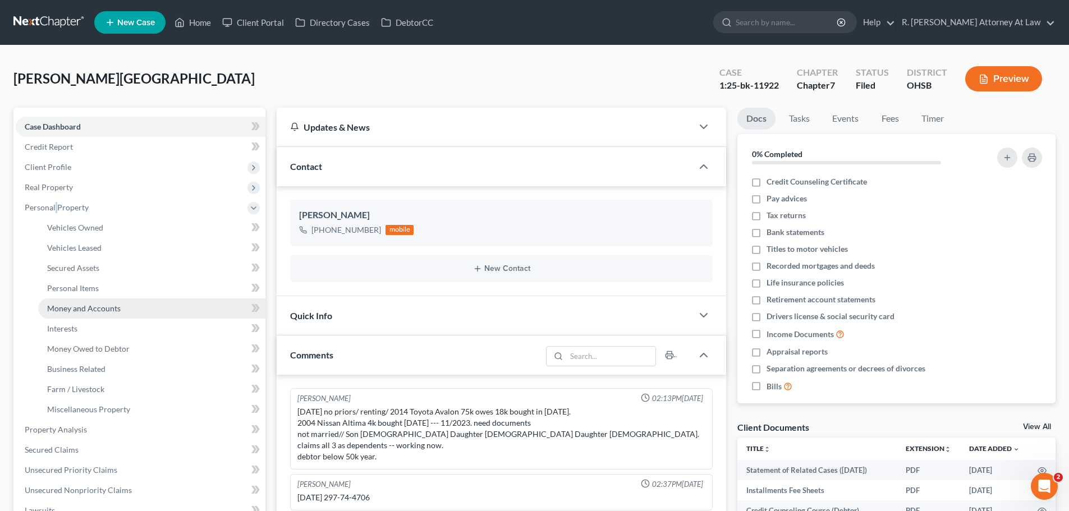
drag, startPoint x: 81, startPoint y: 306, endPoint x: 88, endPoint y: 302, distance: 7.6
click at [81, 306] on span "Money and Accounts" at bounding box center [84, 309] width 74 height 10
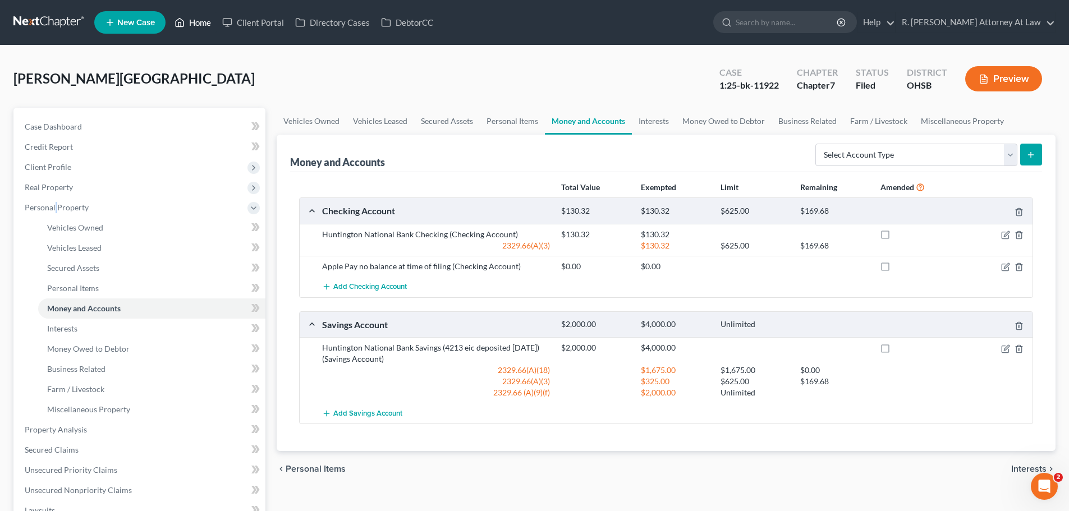
click at [200, 27] on link "Home" at bounding box center [193, 22] width 48 height 20
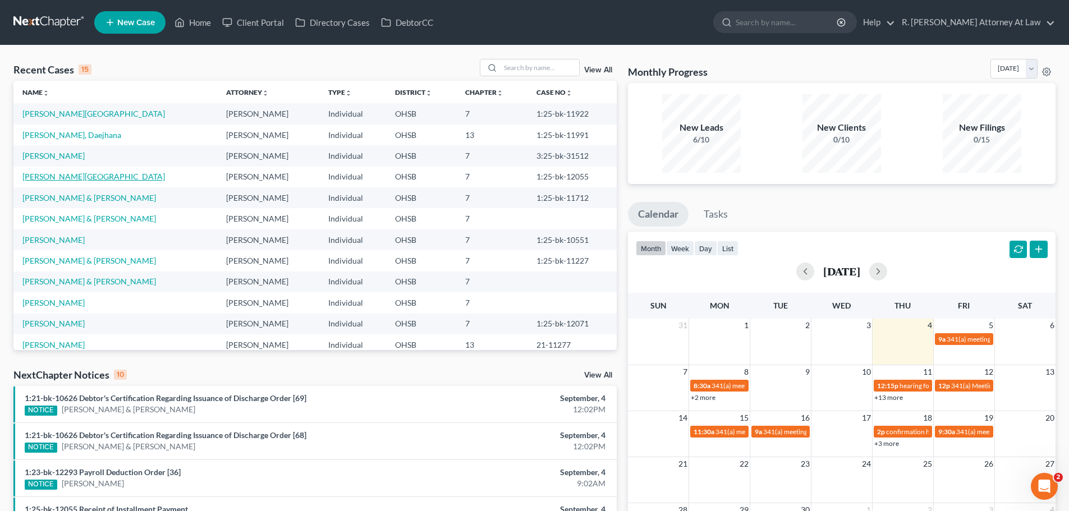
click at [44, 177] on link "[PERSON_NAME][GEOGRAPHIC_DATA]" at bounding box center [93, 177] width 143 height 10
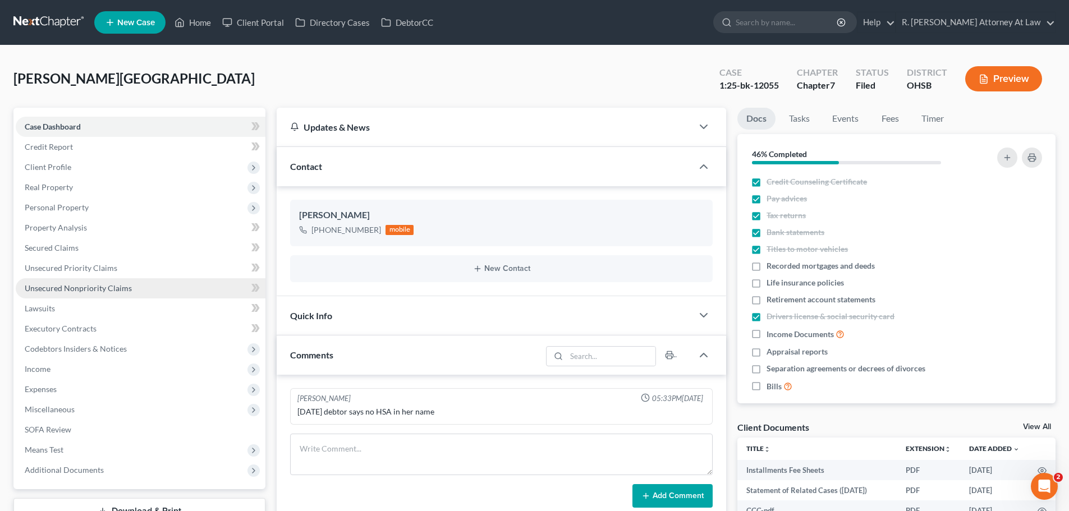
click at [62, 284] on span "Unsecured Nonpriority Claims" at bounding box center [78, 288] width 107 height 10
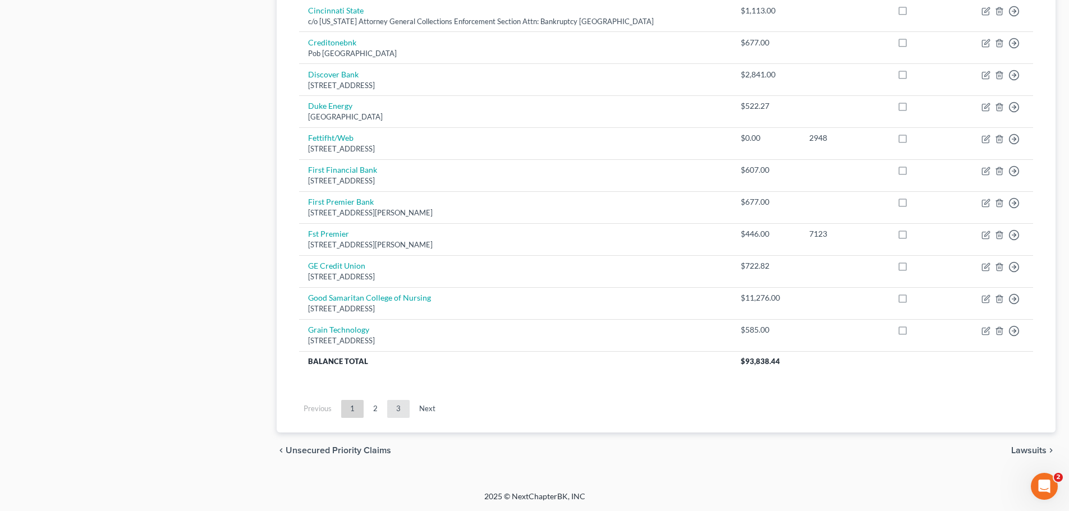
click at [402, 406] on link "3" at bounding box center [398, 409] width 22 height 18
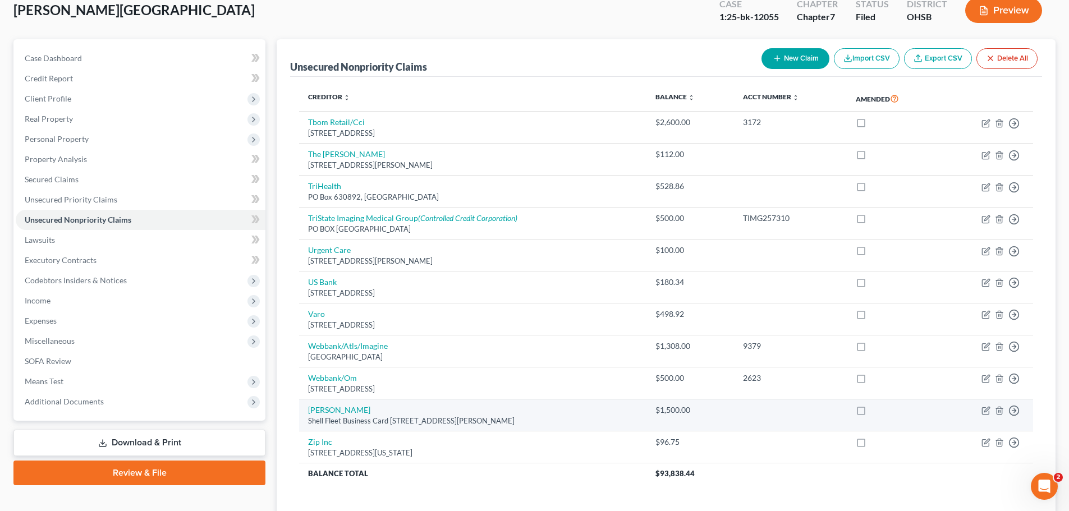
scroll to position [180, 0]
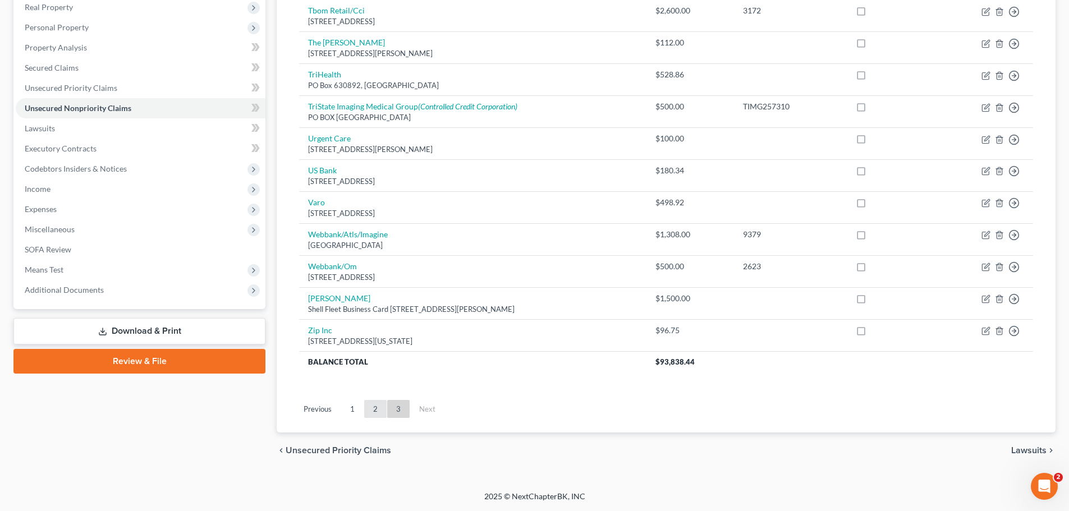
click at [378, 409] on link "2" at bounding box center [375, 409] width 22 height 18
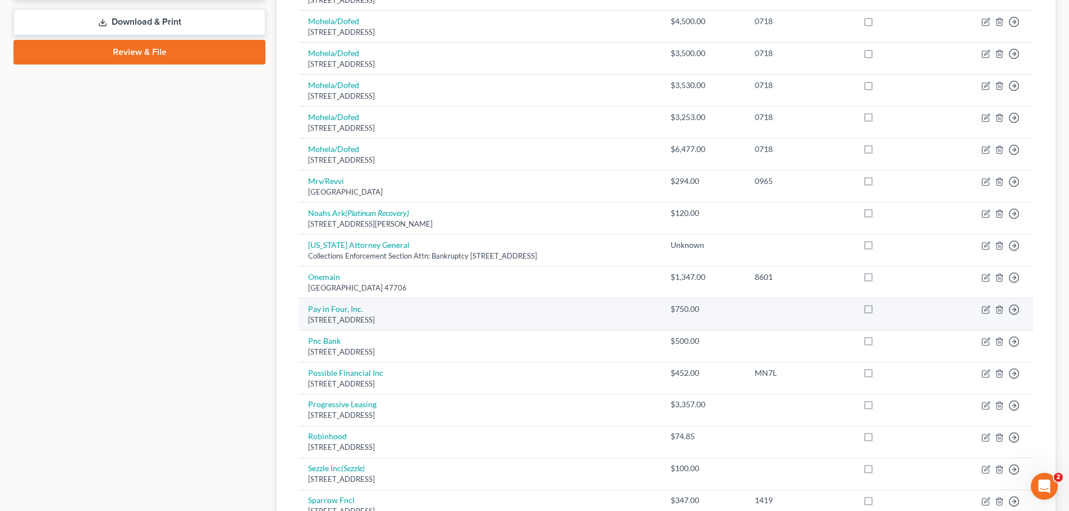
scroll to position [573, 0]
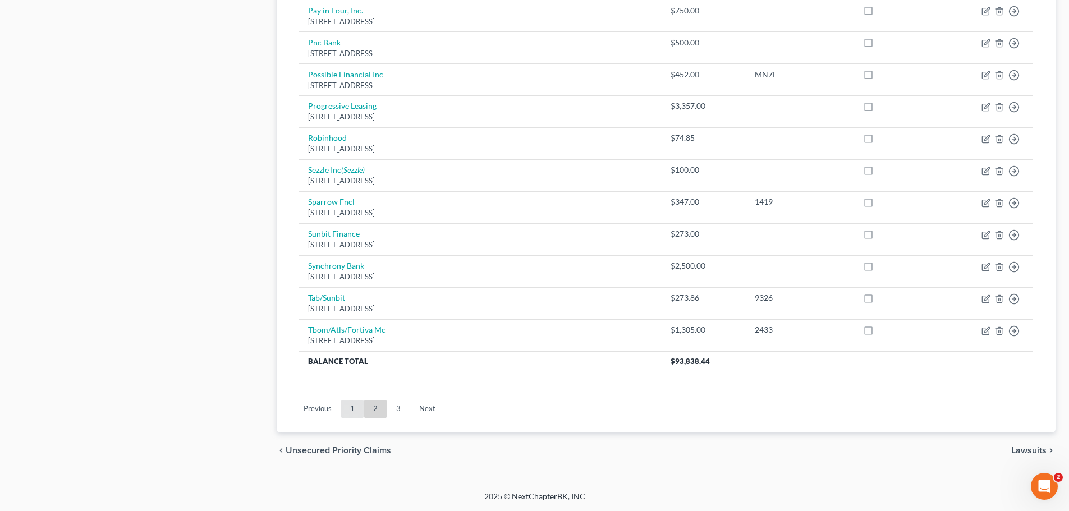
click at [352, 415] on link "1" at bounding box center [352, 409] width 22 height 18
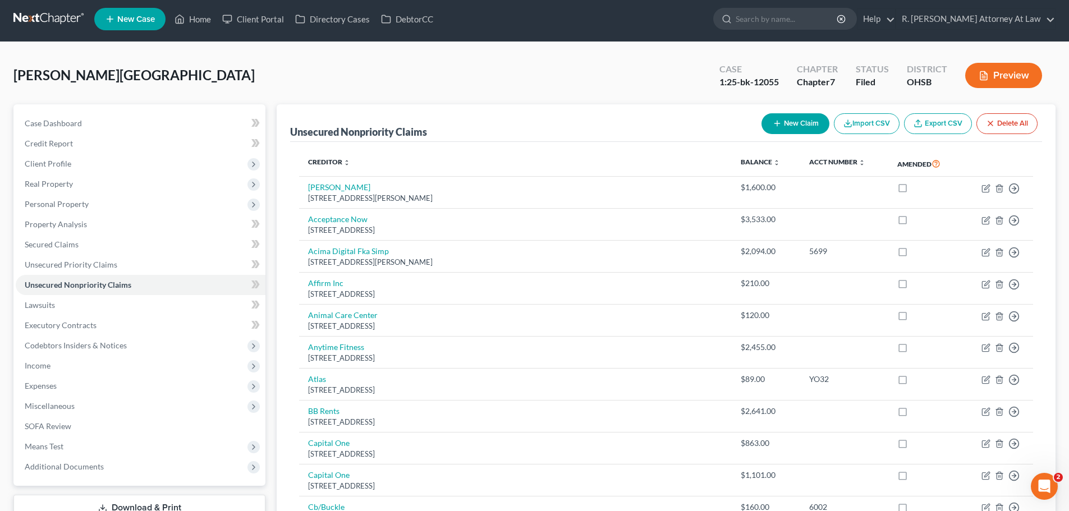
scroll to position [0, 0]
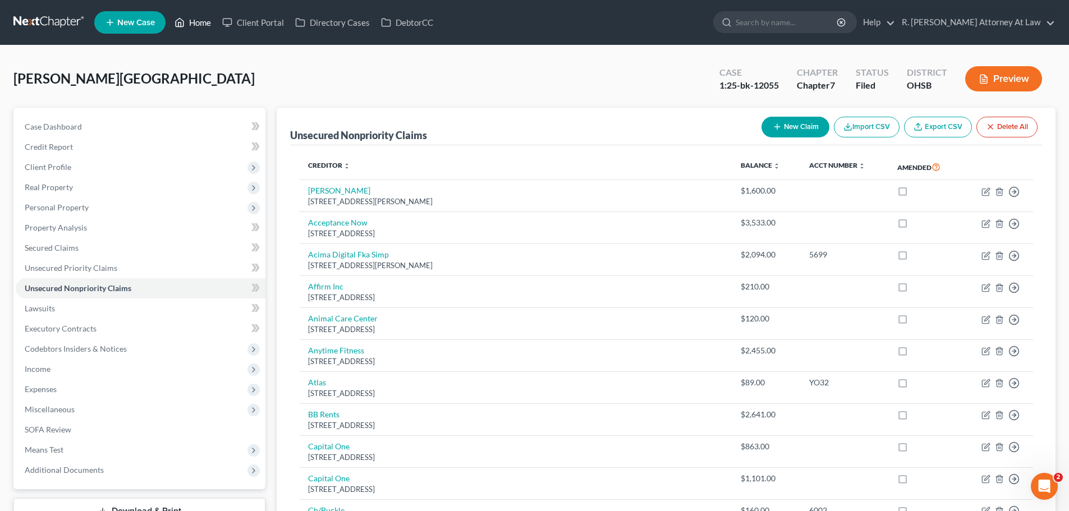
click at [194, 26] on link "Home" at bounding box center [193, 22] width 48 height 20
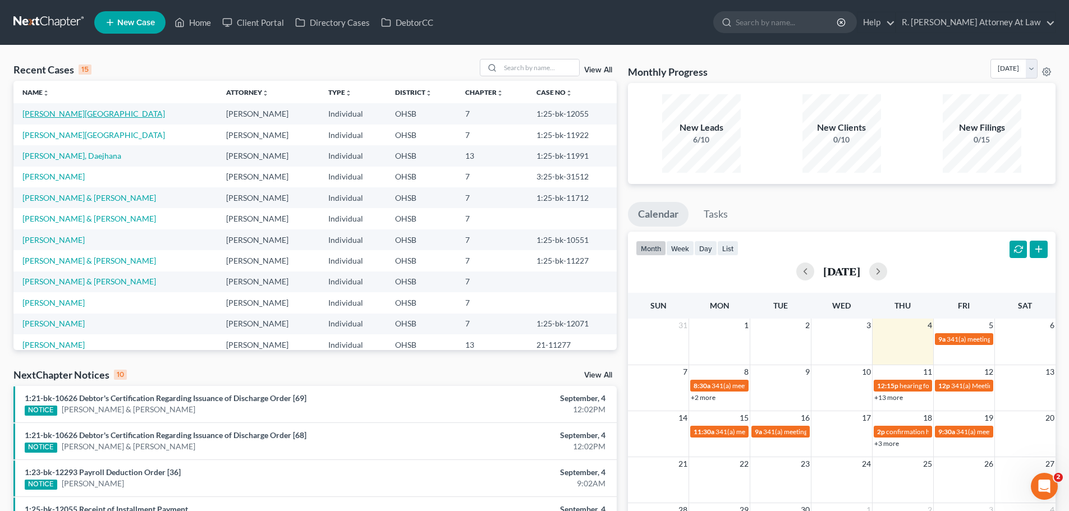
click at [58, 114] on link "[PERSON_NAME][GEOGRAPHIC_DATA]" at bounding box center [93, 114] width 143 height 10
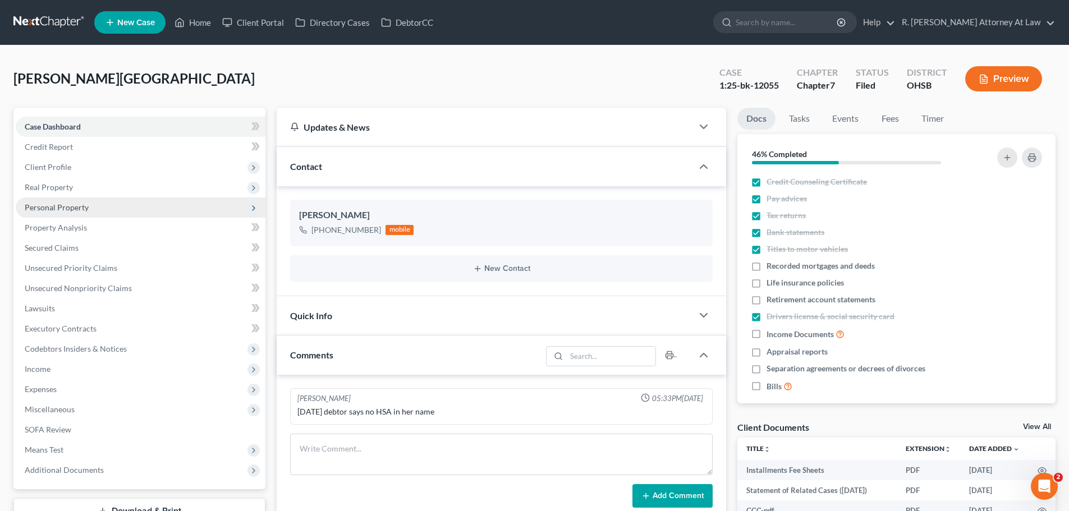
click at [59, 212] on span "Personal Property" at bounding box center [57, 208] width 64 height 10
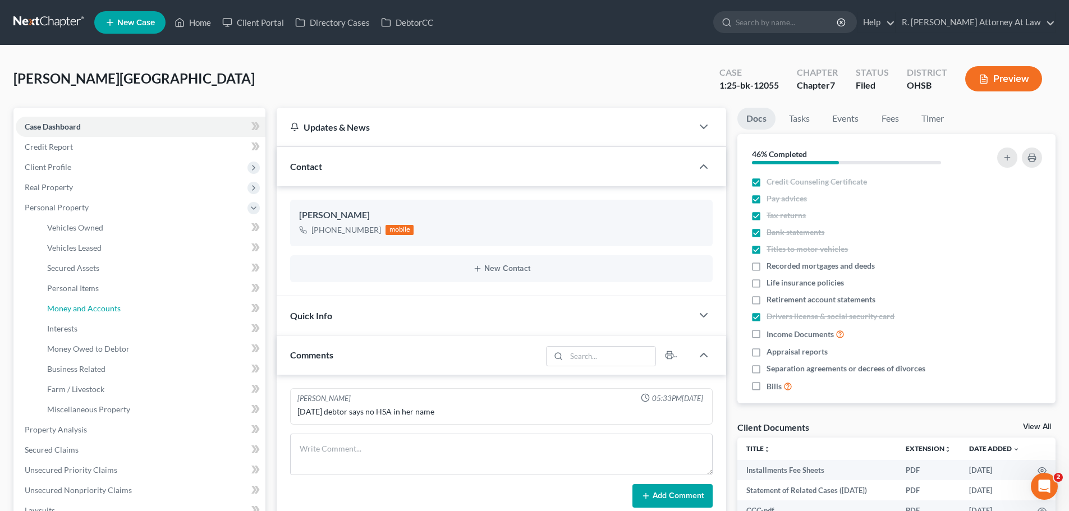
click at [86, 307] on span "Money and Accounts" at bounding box center [84, 309] width 74 height 10
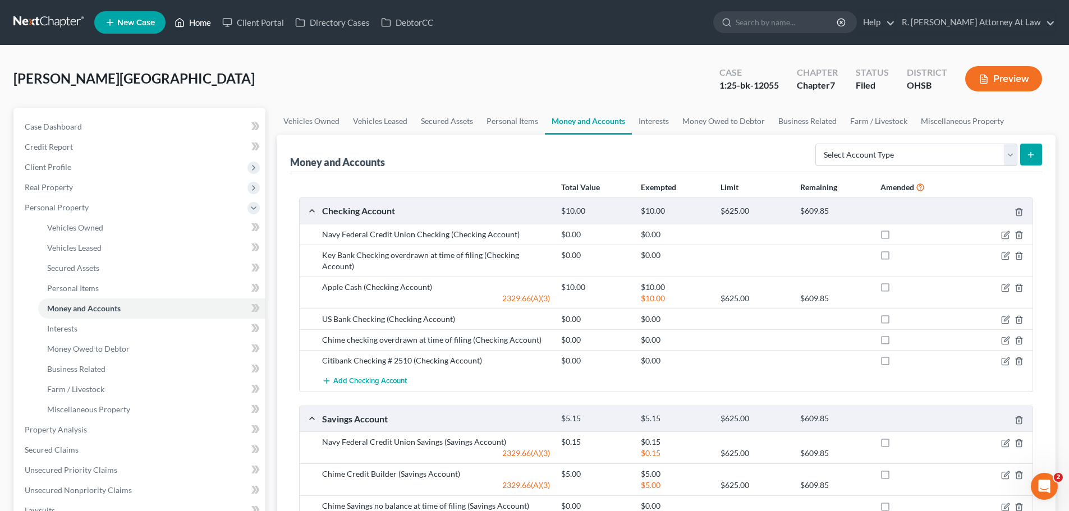
drag, startPoint x: 192, startPoint y: 14, endPoint x: 205, endPoint y: 14, distance: 12.9
click at [192, 14] on link "Home" at bounding box center [193, 22] width 48 height 20
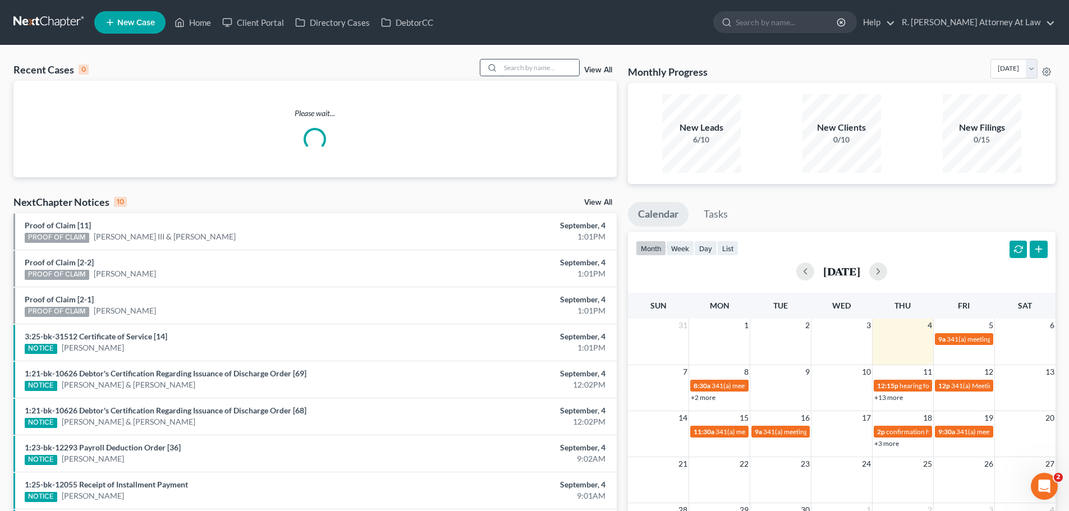
click at [527, 66] on input "search" at bounding box center [539, 67] width 79 height 16
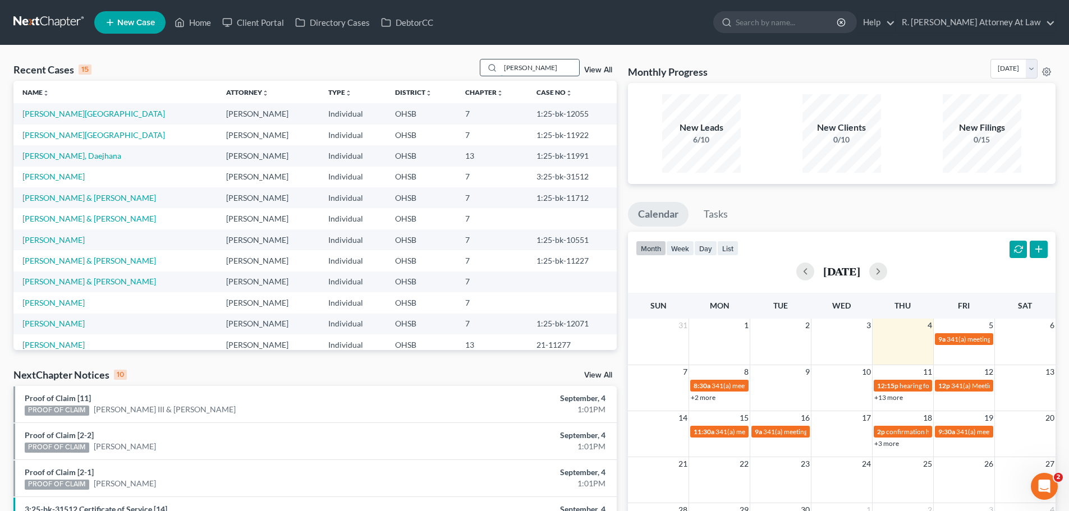
type input "[PERSON_NAME]"
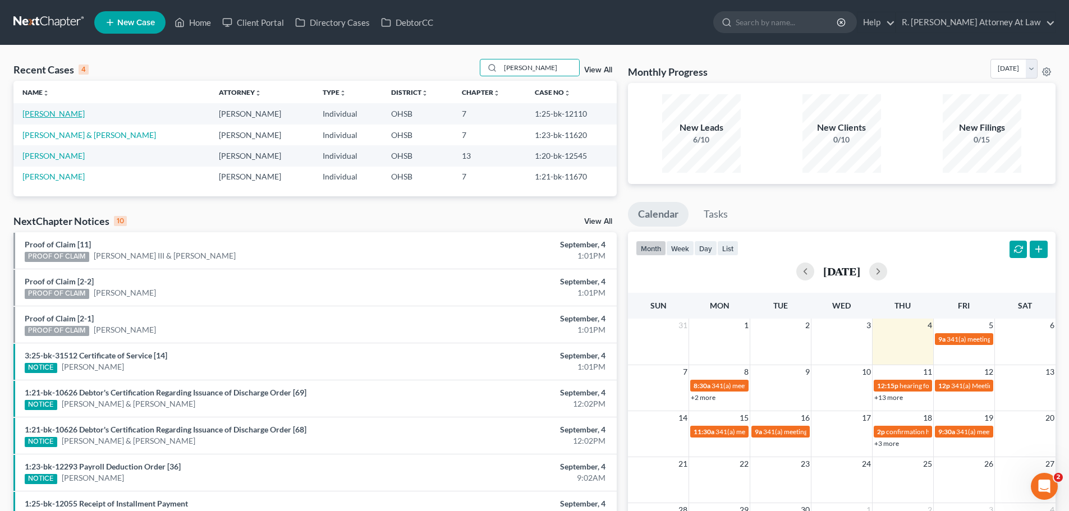
click at [29, 116] on link "[PERSON_NAME]" at bounding box center [53, 114] width 62 height 10
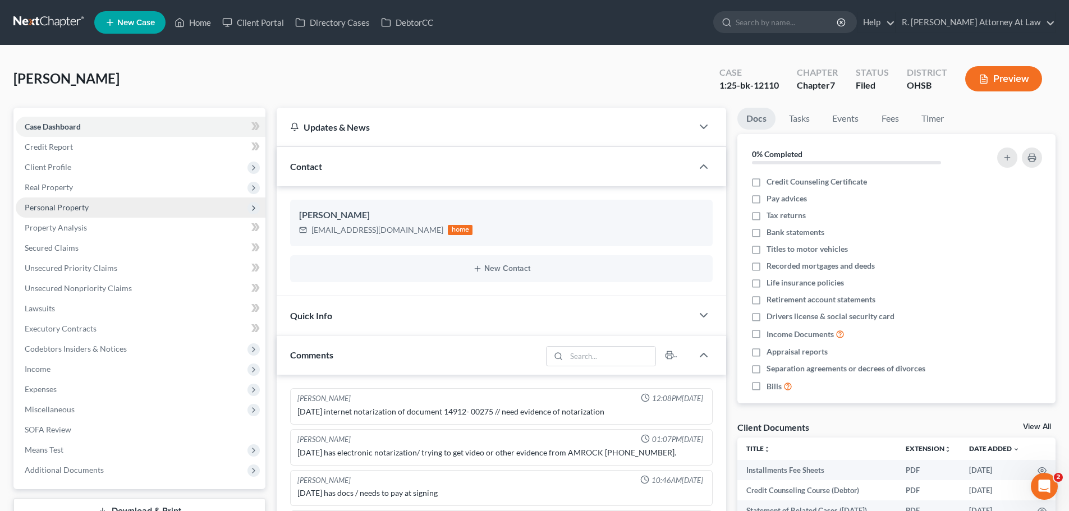
click at [58, 207] on span "Personal Property" at bounding box center [57, 208] width 64 height 10
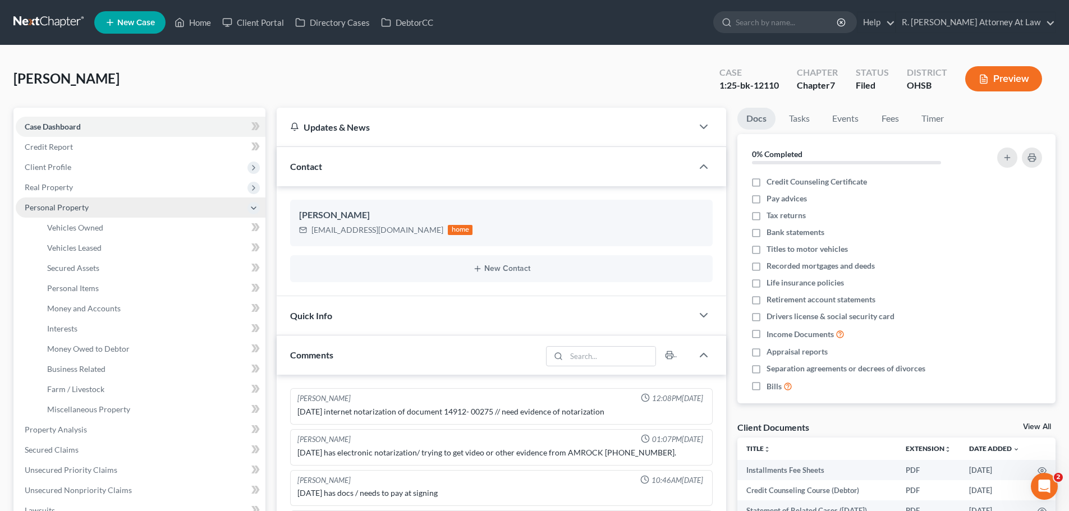
scroll to position [444, 0]
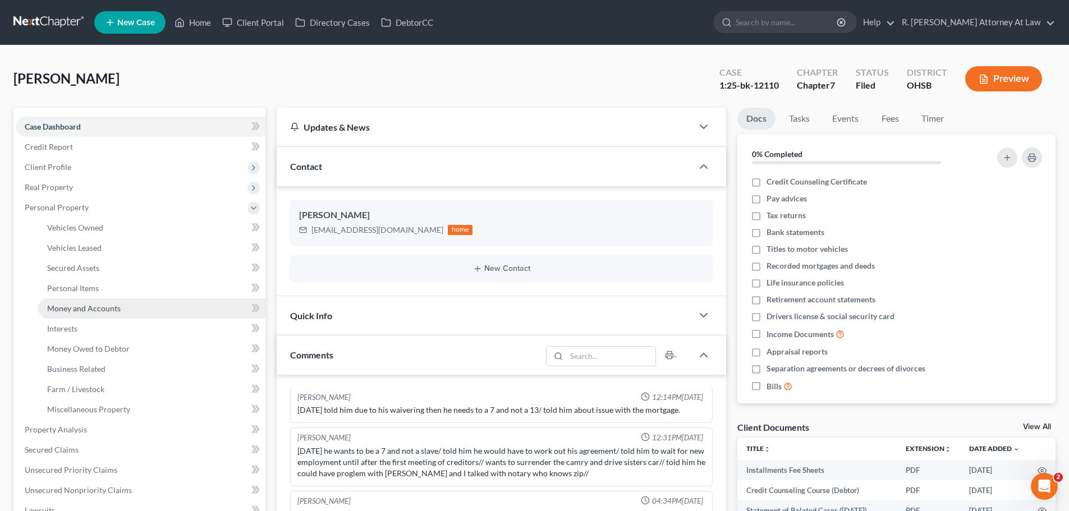
click at [85, 305] on span "Money and Accounts" at bounding box center [84, 309] width 74 height 10
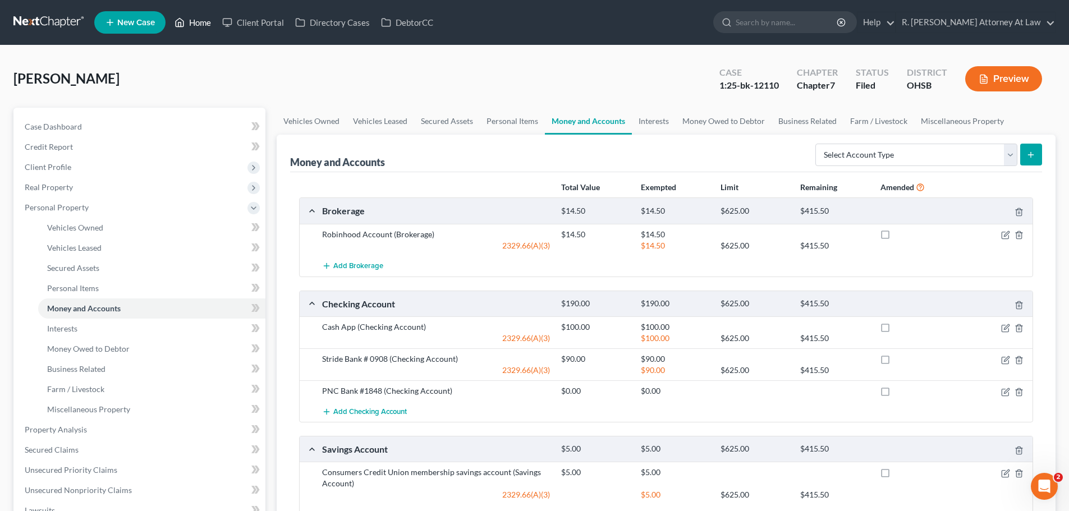
click at [191, 26] on link "Home" at bounding box center [193, 22] width 48 height 20
